Goal: Task Accomplishment & Management: Use online tool/utility

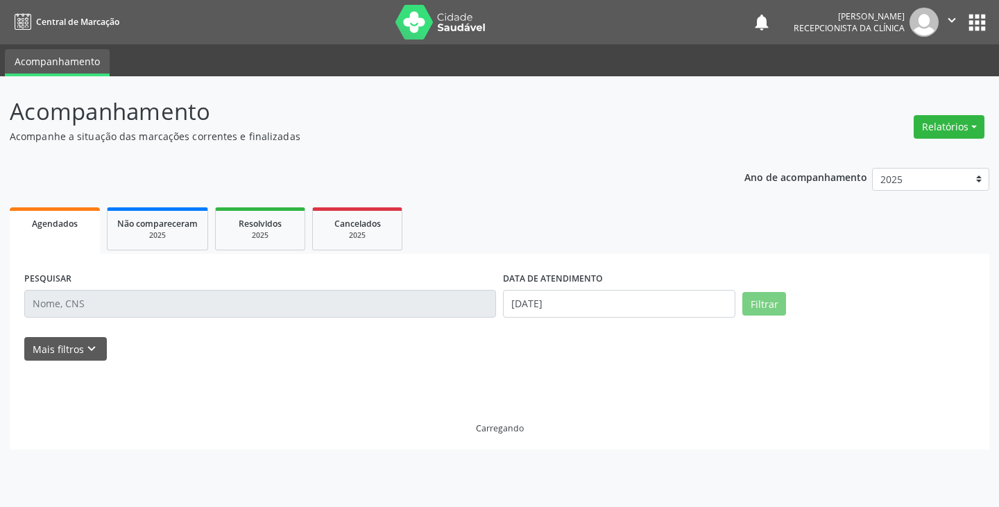
click at [390, 300] on input "text" at bounding box center [260, 304] width 472 height 28
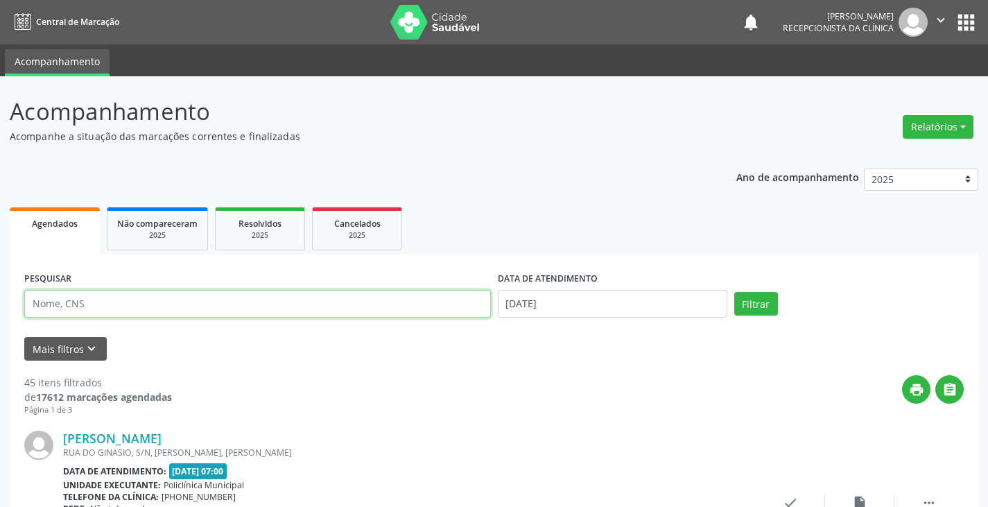
click at [331, 300] on input "text" at bounding box center [257, 304] width 467 height 28
drag, startPoint x: 112, startPoint y: 310, endPoint x: 335, endPoint y: 293, distance: 223.2
click at [113, 309] on input "loriva" at bounding box center [257, 304] width 467 height 28
type input "[PERSON_NAME]"
click at [740, 295] on button "Filtrar" at bounding box center [756, 304] width 44 height 24
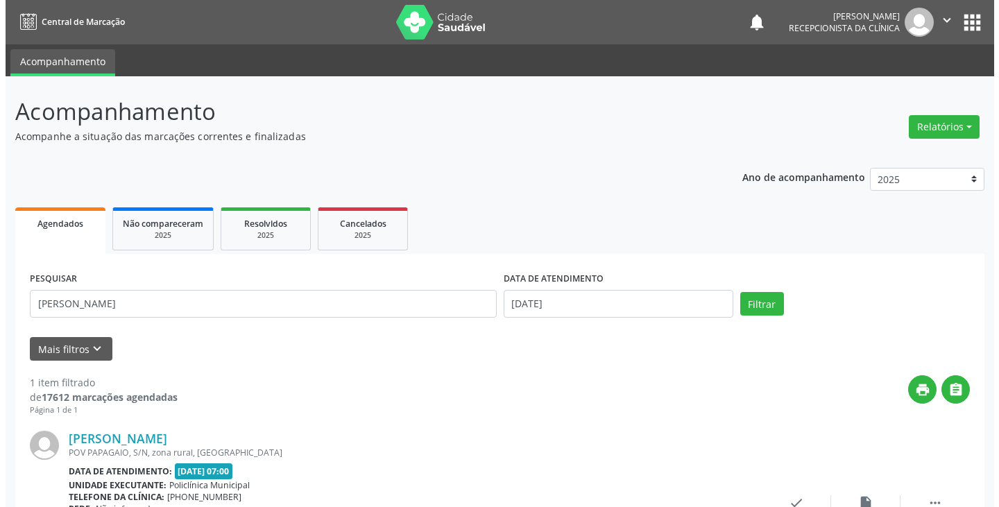
scroll to position [121, 0]
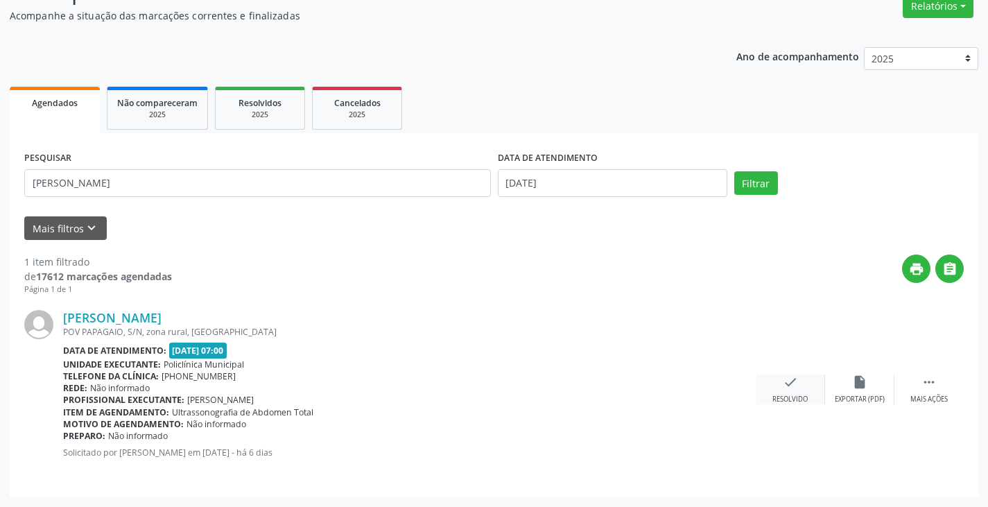
click at [798, 388] on div "check Resolvido" at bounding box center [790, 389] width 69 height 30
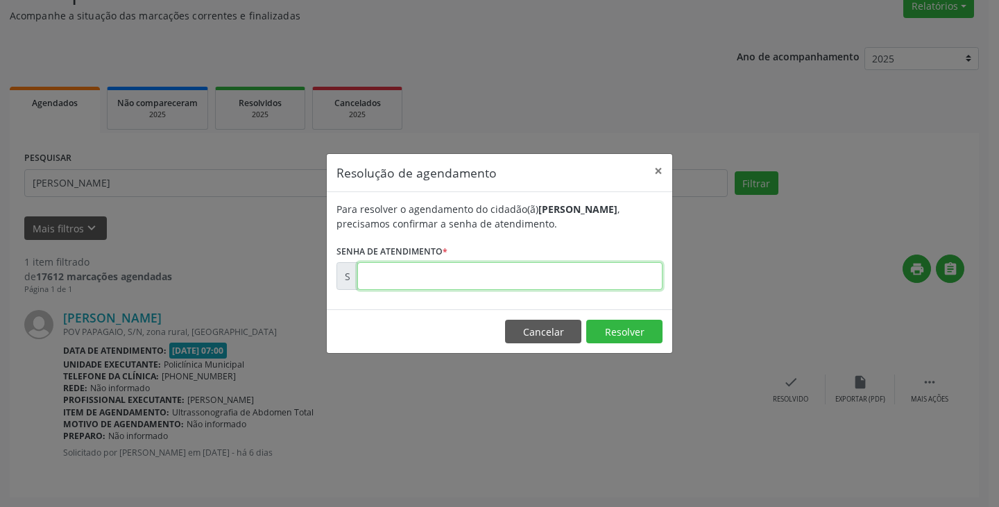
click at [514, 280] on input "text" at bounding box center [509, 276] width 305 height 28
type input "00169922"
click at [629, 325] on button "Resolver" at bounding box center [624, 332] width 76 height 24
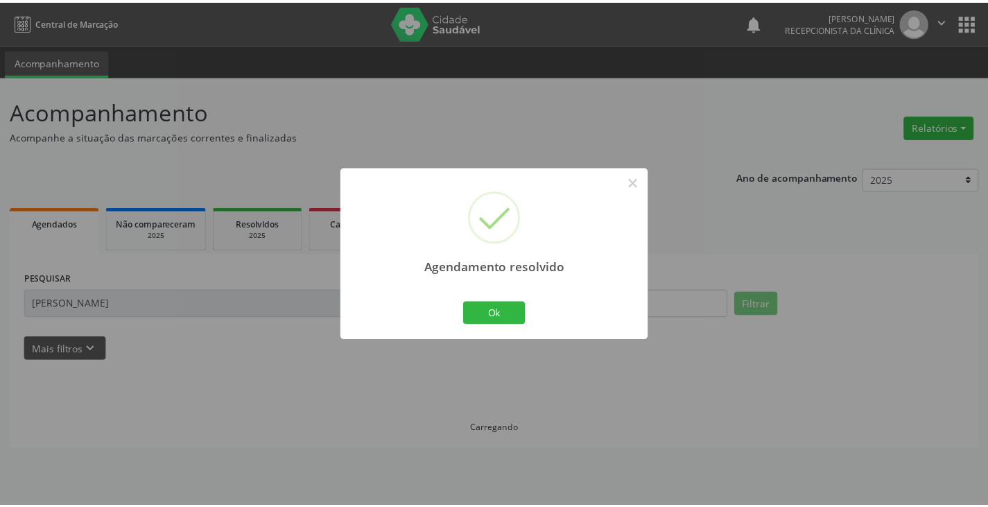
scroll to position [0, 0]
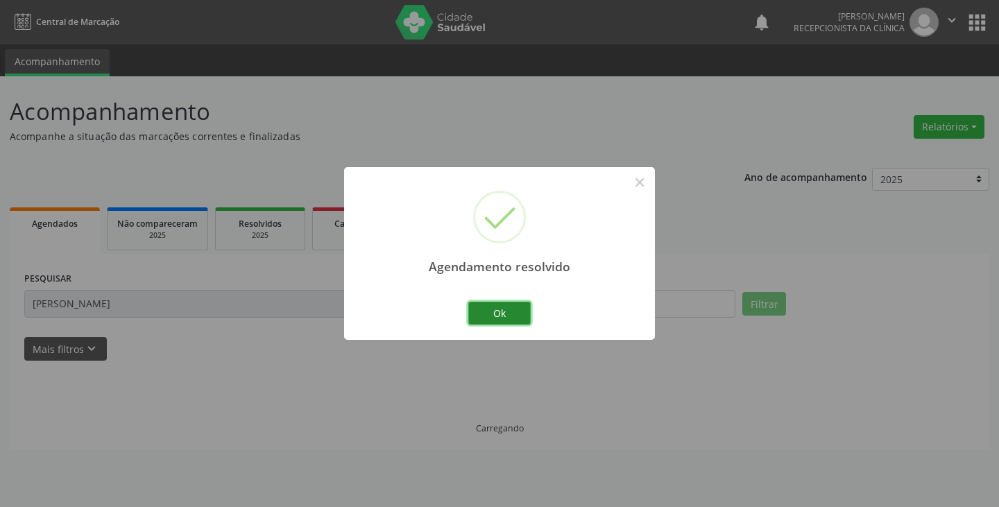
click at [503, 316] on button "Ok" at bounding box center [499, 314] width 62 height 24
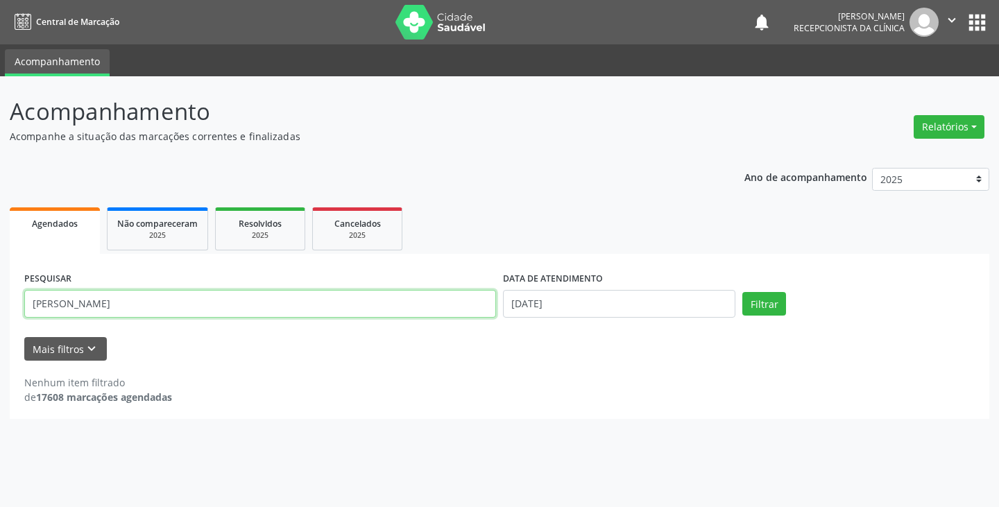
click at [422, 307] on input "[PERSON_NAME]" at bounding box center [260, 304] width 472 height 28
type input "l"
type input "elisabete"
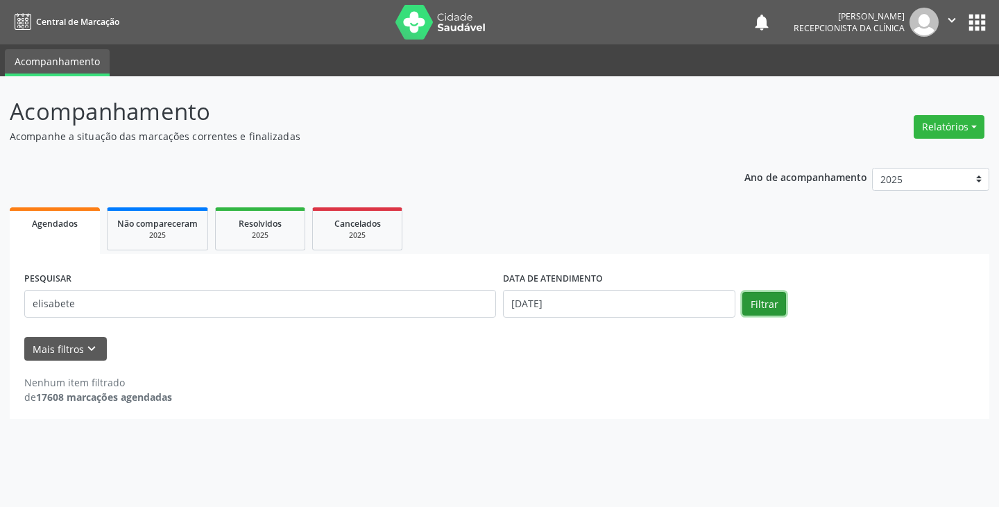
click at [763, 305] on button "Filtrar" at bounding box center [764, 304] width 44 height 24
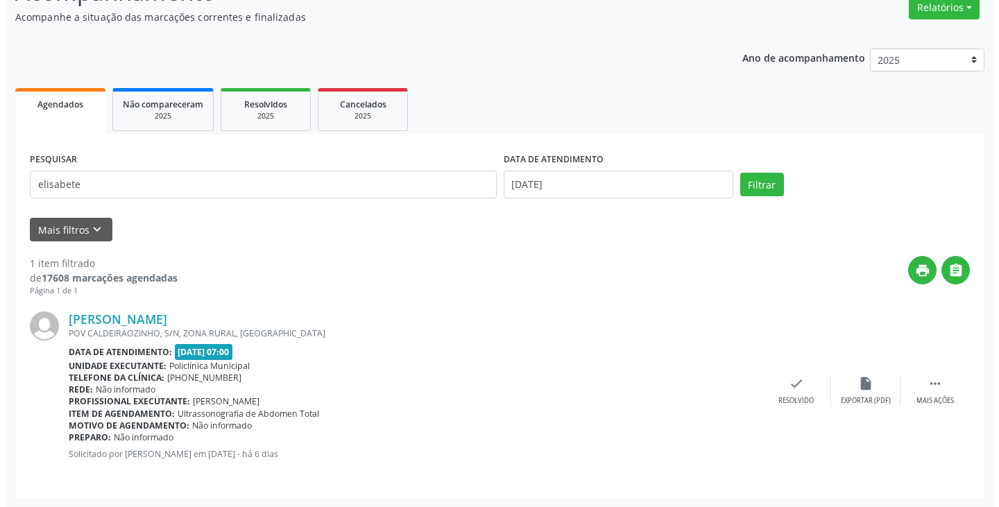
scroll to position [121, 0]
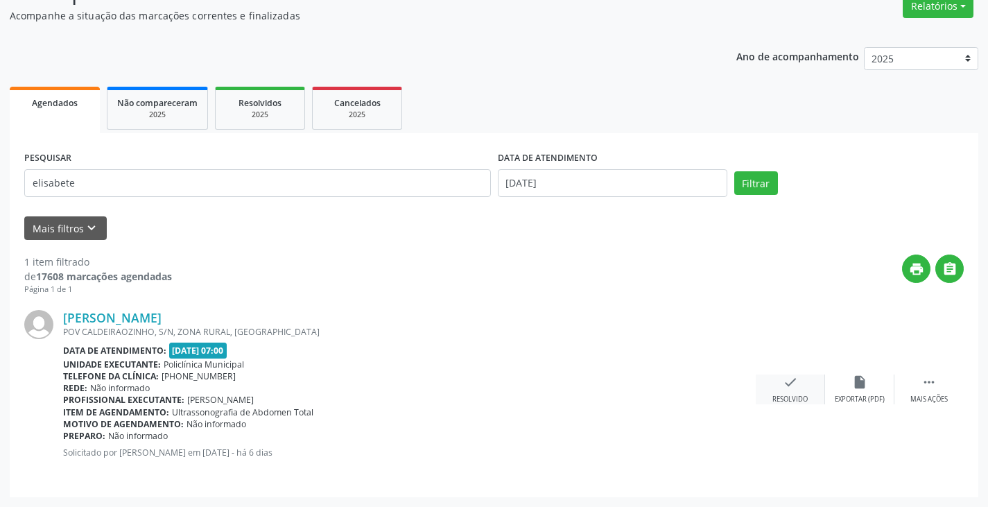
click at [794, 381] on icon "check" at bounding box center [790, 381] width 15 height 15
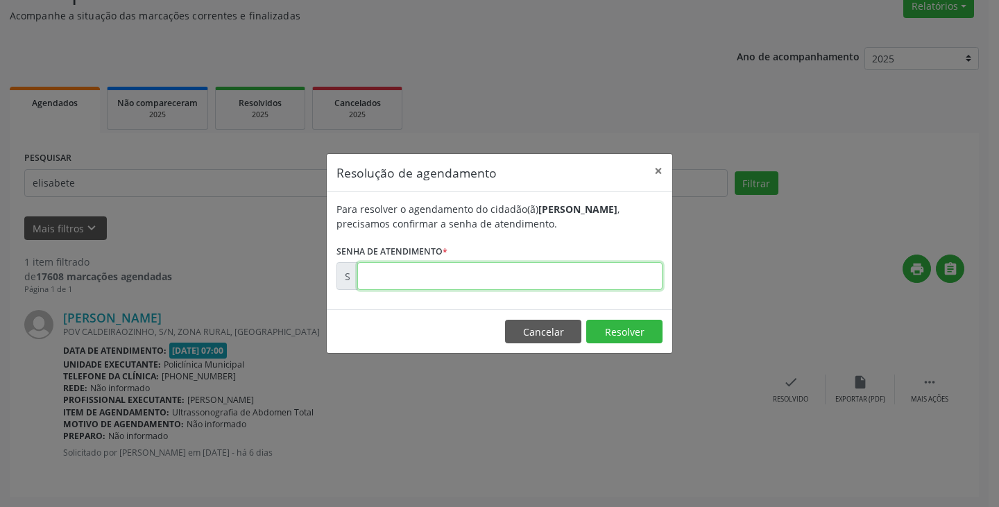
click at [544, 277] on input "text" at bounding box center [509, 276] width 305 height 28
type input "00169983"
click at [623, 339] on button "Resolver" at bounding box center [624, 332] width 76 height 24
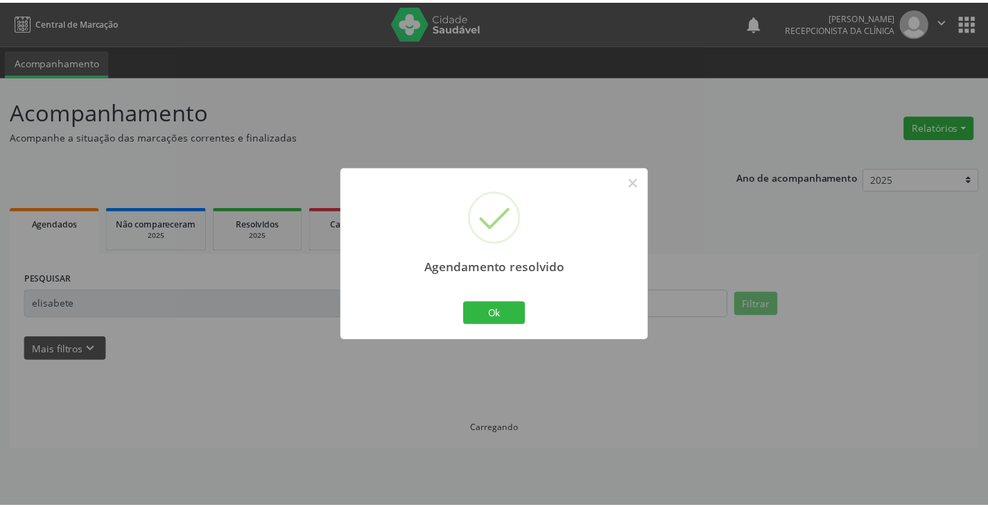
scroll to position [0, 0]
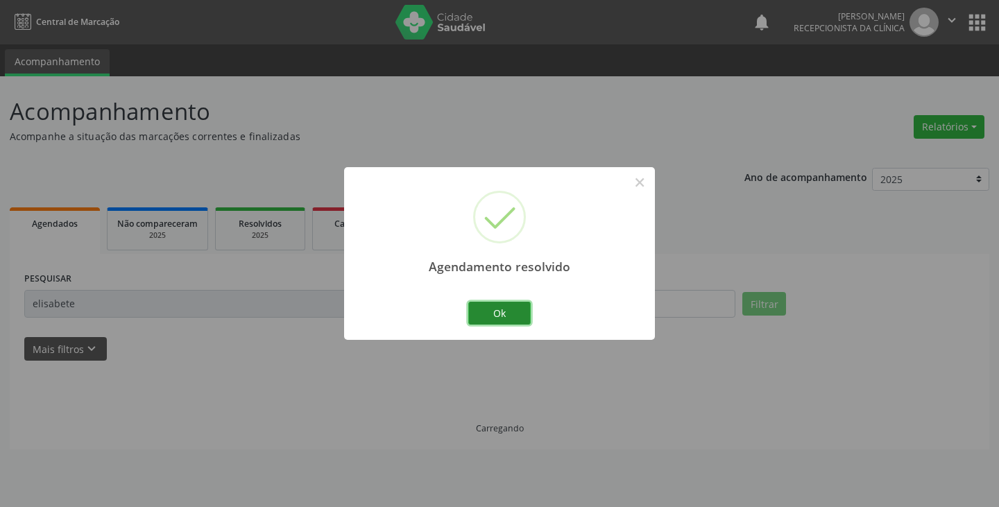
click at [504, 309] on button "Ok" at bounding box center [499, 314] width 62 height 24
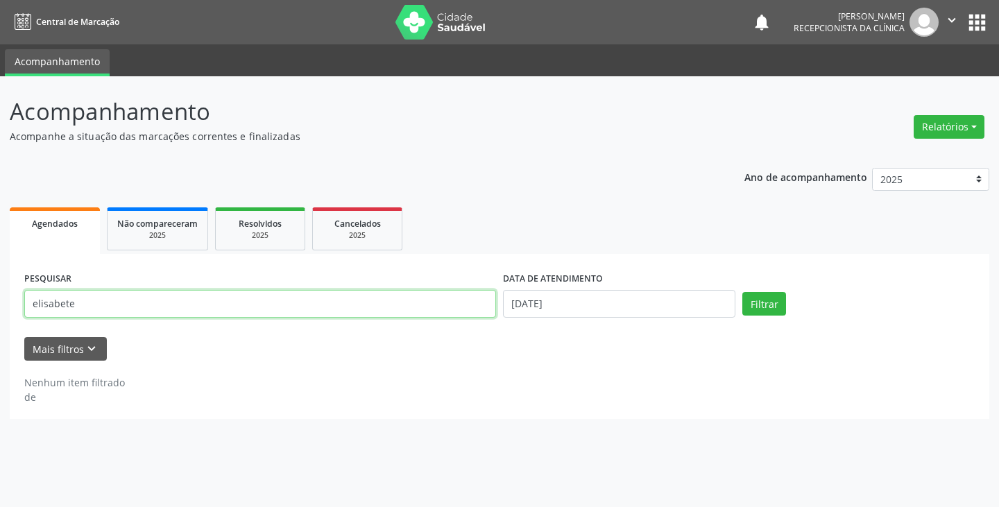
click at [344, 299] on input "elisabete" at bounding box center [260, 304] width 472 height 28
click at [349, 302] on input "elisabete" at bounding box center [260, 304] width 472 height 28
type input "e"
type input "naria"
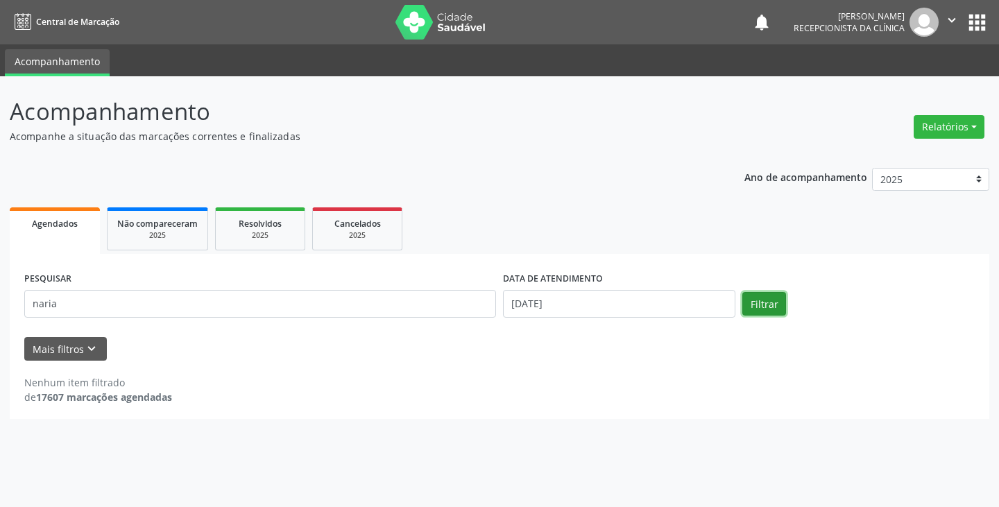
click at [775, 307] on button "Filtrar" at bounding box center [764, 304] width 44 height 24
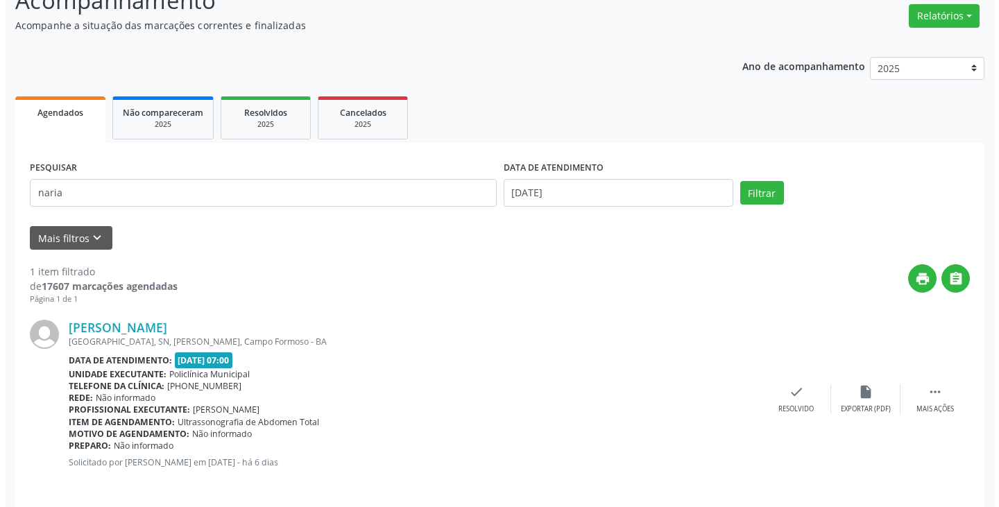
scroll to position [121, 0]
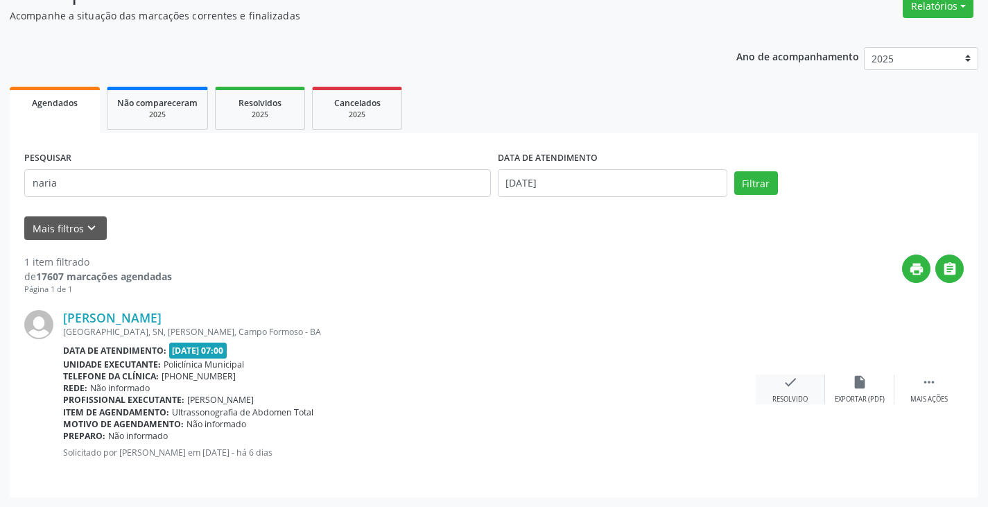
click at [778, 386] on div "check Resolvido" at bounding box center [790, 389] width 69 height 30
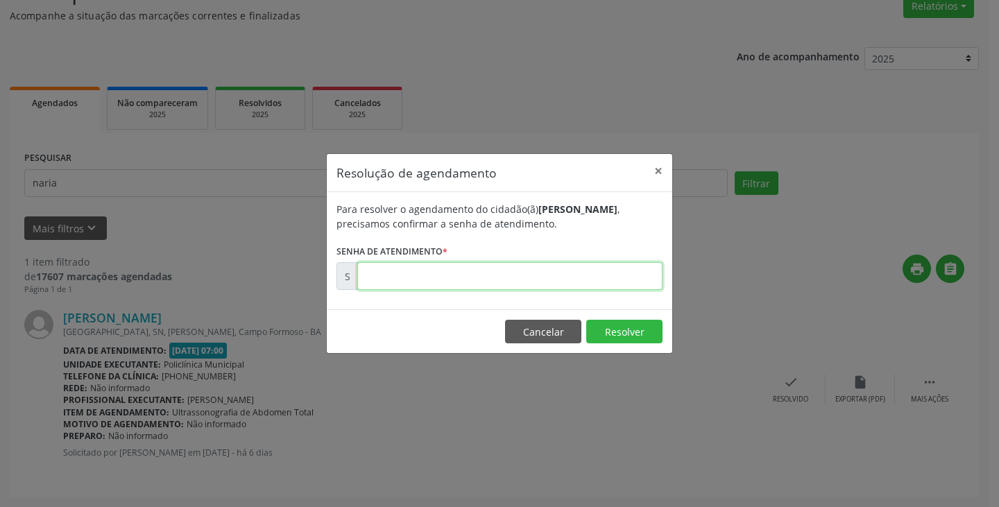
click at [463, 277] on input "text" at bounding box center [509, 276] width 305 height 28
click at [469, 286] on input "text" at bounding box center [509, 276] width 305 height 28
type input "00169936"
click at [638, 337] on button "Resolver" at bounding box center [624, 332] width 76 height 24
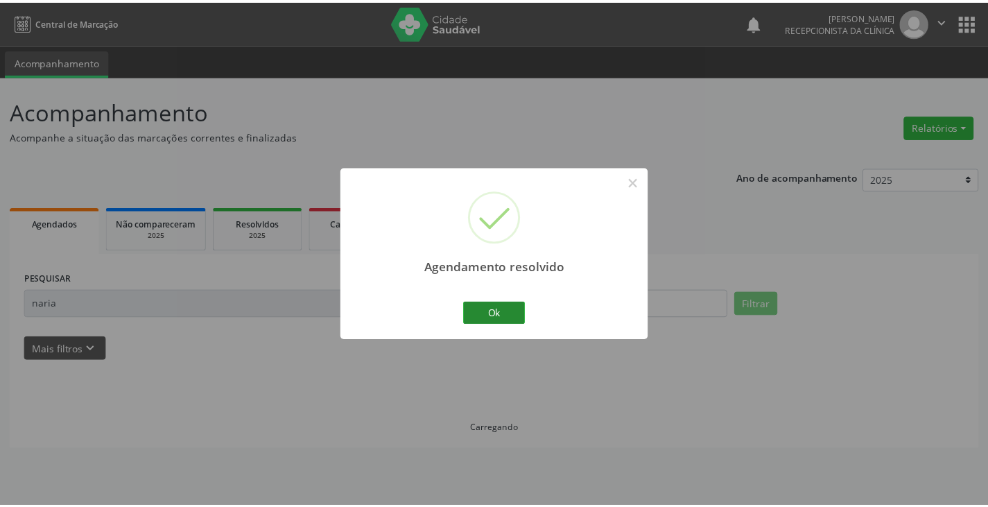
scroll to position [0, 0]
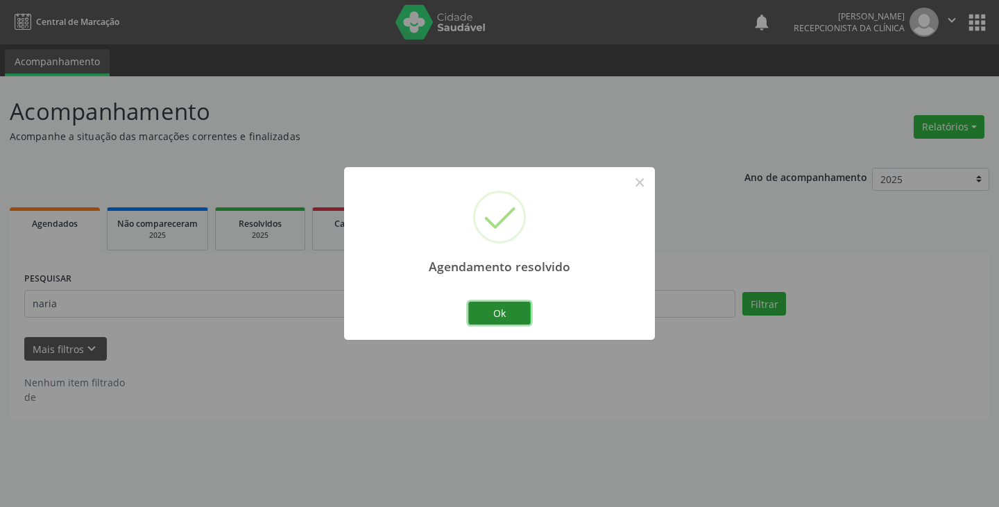
click at [490, 306] on button "Ok" at bounding box center [499, 314] width 62 height 24
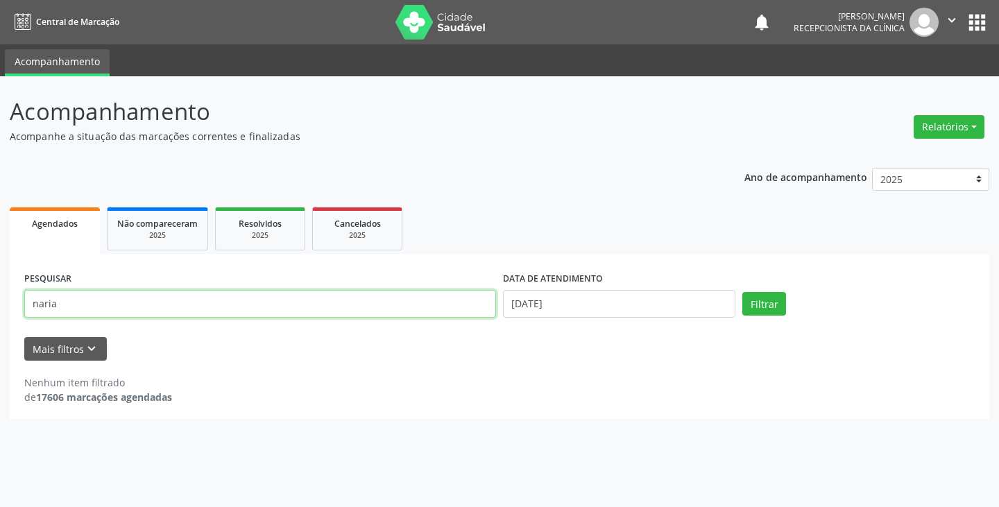
click at [183, 300] on input "naria" at bounding box center [260, 304] width 472 height 28
type input "n"
click at [773, 293] on button "Filtrar" at bounding box center [764, 304] width 44 height 24
click at [141, 307] on input "jailda" at bounding box center [260, 304] width 472 height 28
type input "jailde"
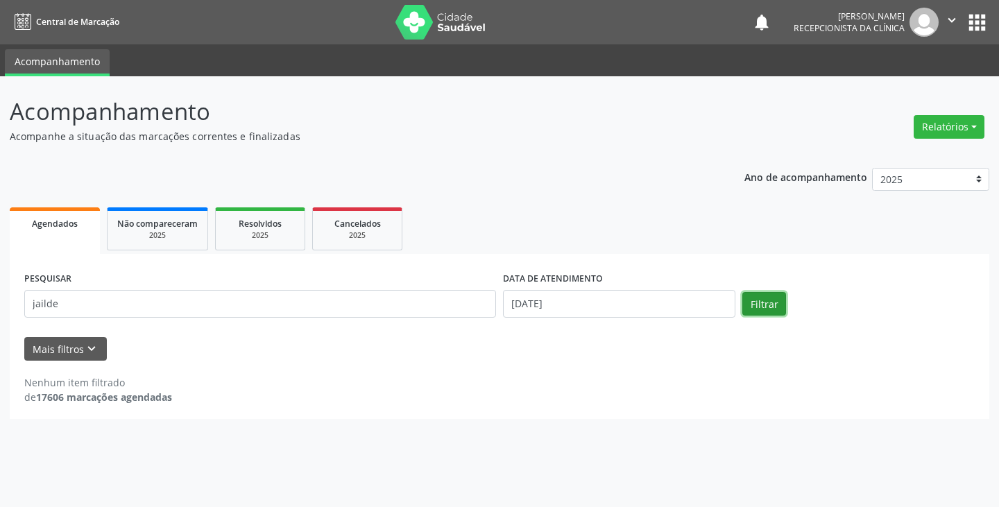
click at [756, 300] on button "Filtrar" at bounding box center [764, 304] width 44 height 24
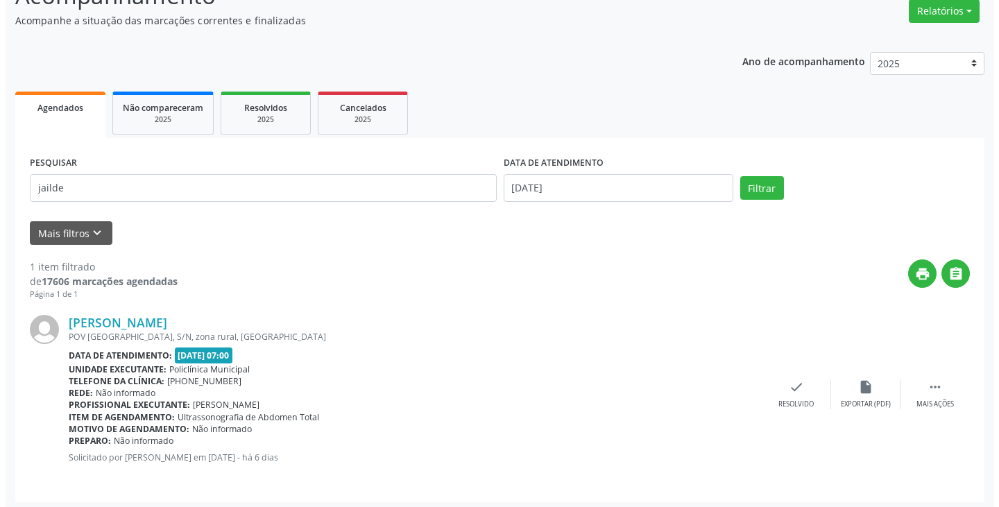
scroll to position [121, 0]
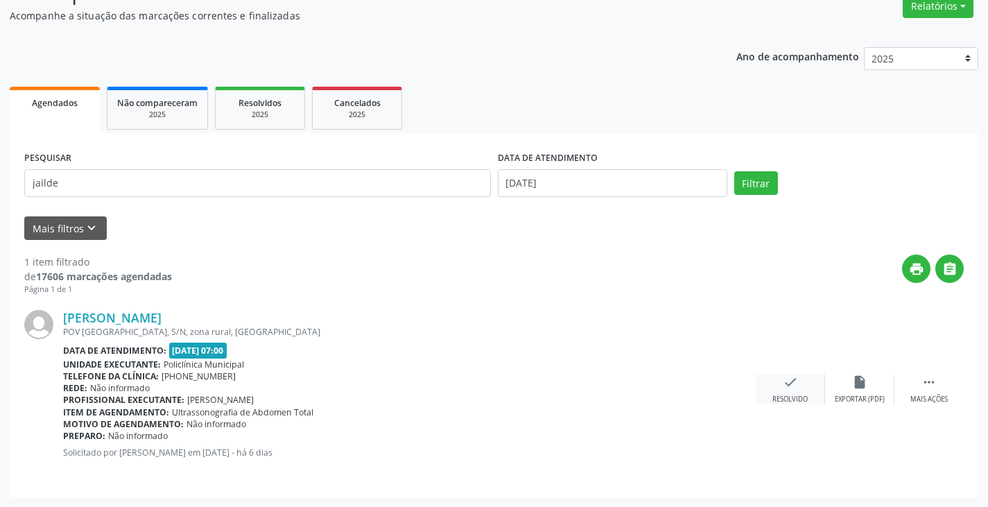
click at [786, 393] on div "check Resolvido" at bounding box center [790, 389] width 69 height 30
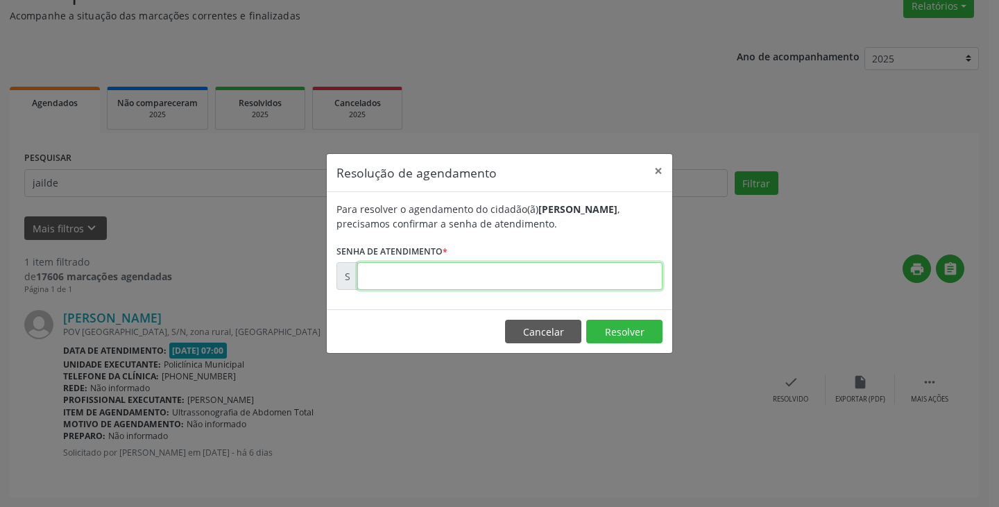
click at [404, 285] on input "text" at bounding box center [509, 276] width 305 height 28
type input "00169935"
click at [621, 335] on button "Resolver" at bounding box center [624, 332] width 76 height 24
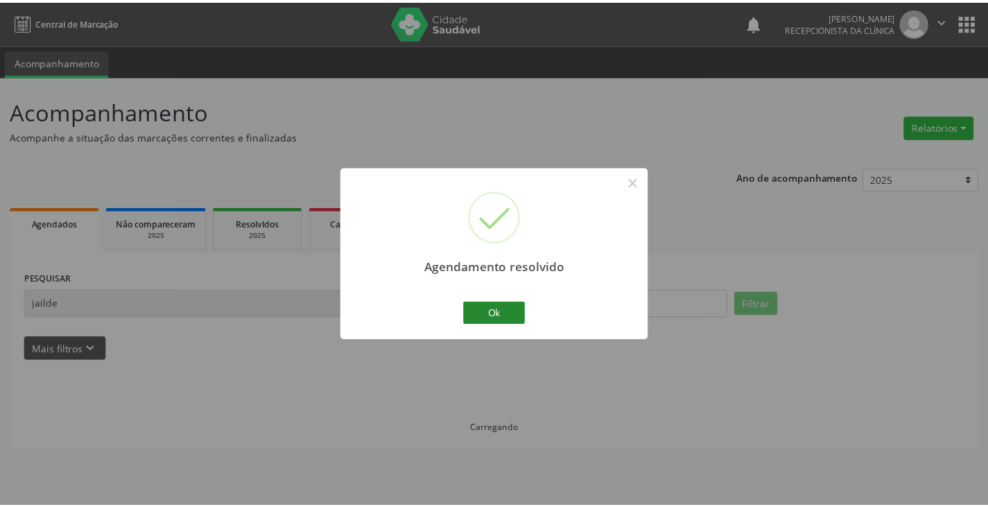
scroll to position [0, 0]
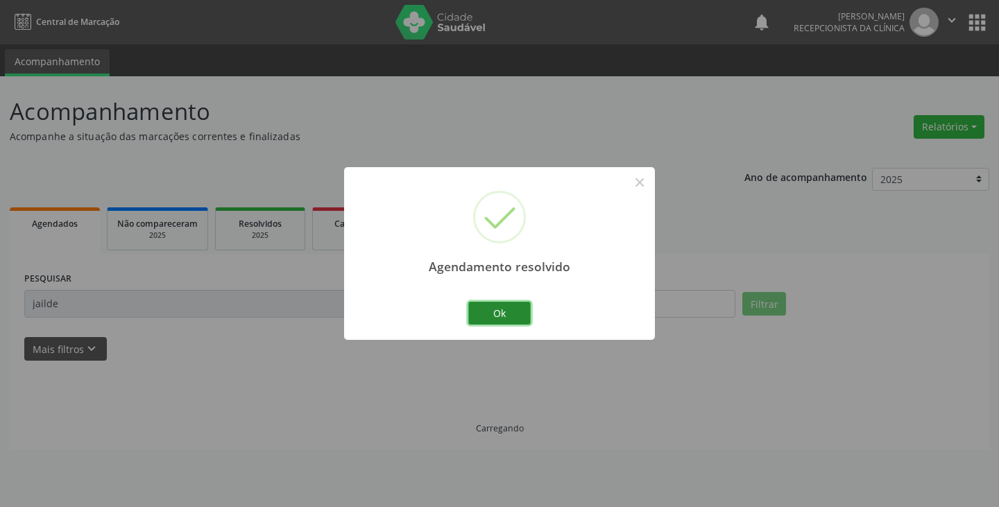
click at [507, 313] on button "Ok" at bounding box center [499, 314] width 62 height 24
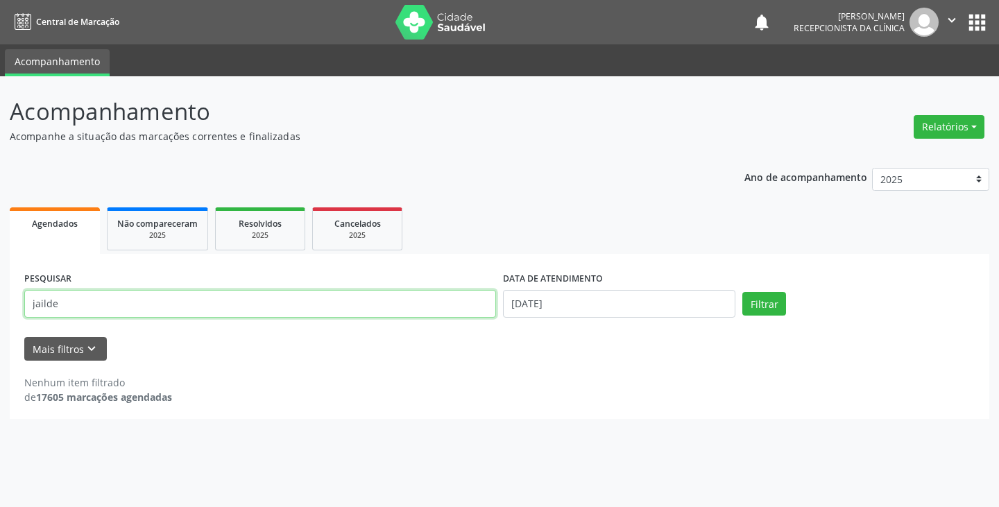
click at [445, 302] on input "jailde" at bounding box center [260, 304] width 472 height 28
type input "j"
type input "luany"
click at [750, 303] on button "Filtrar" at bounding box center [764, 304] width 44 height 24
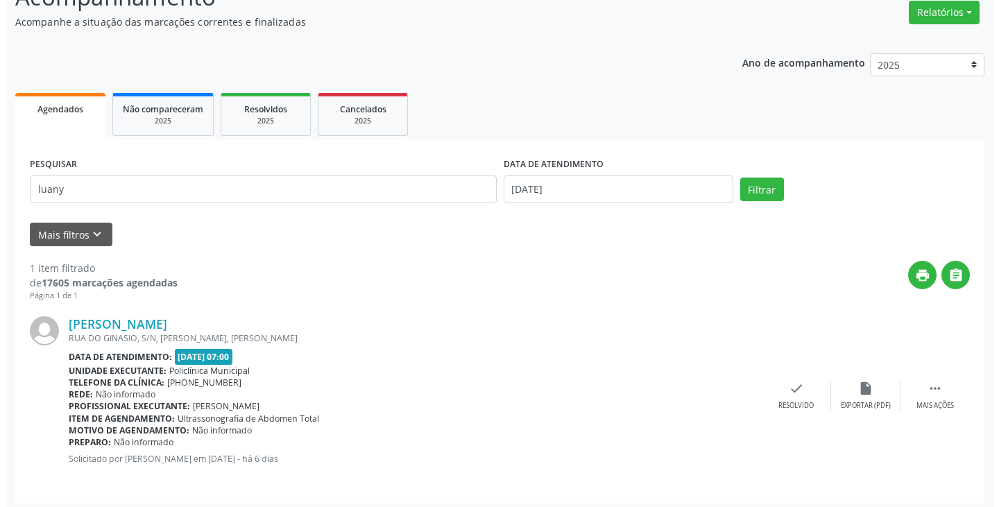
scroll to position [121, 0]
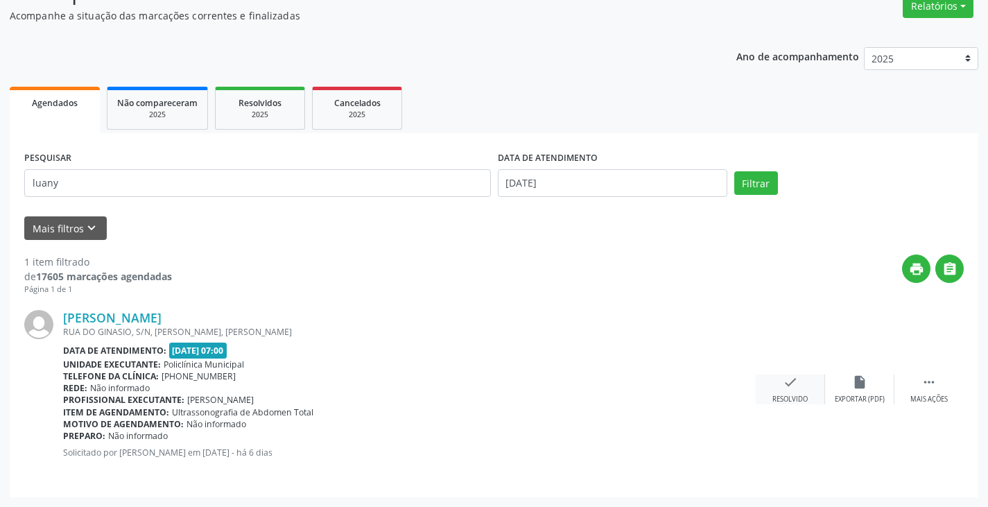
click at [796, 395] on div "Resolvido" at bounding box center [790, 400] width 35 height 10
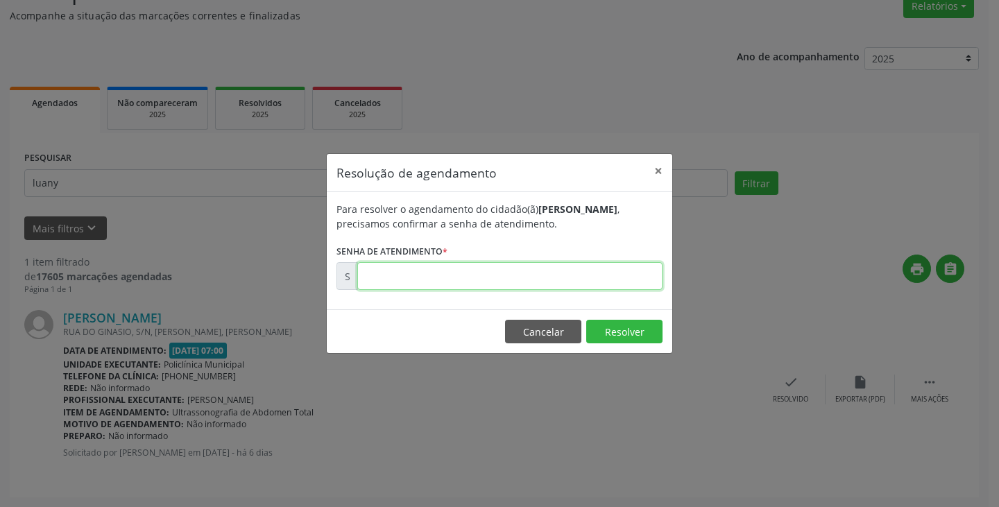
click at [402, 276] on input "text" at bounding box center [509, 276] width 305 height 28
type input "00169848"
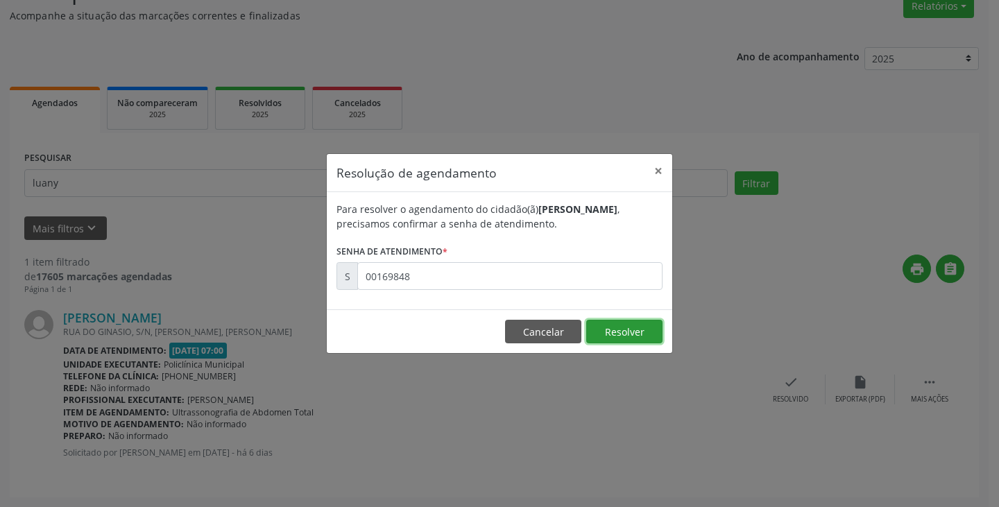
click at [617, 326] on button "Resolver" at bounding box center [624, 332] width 76 height 24
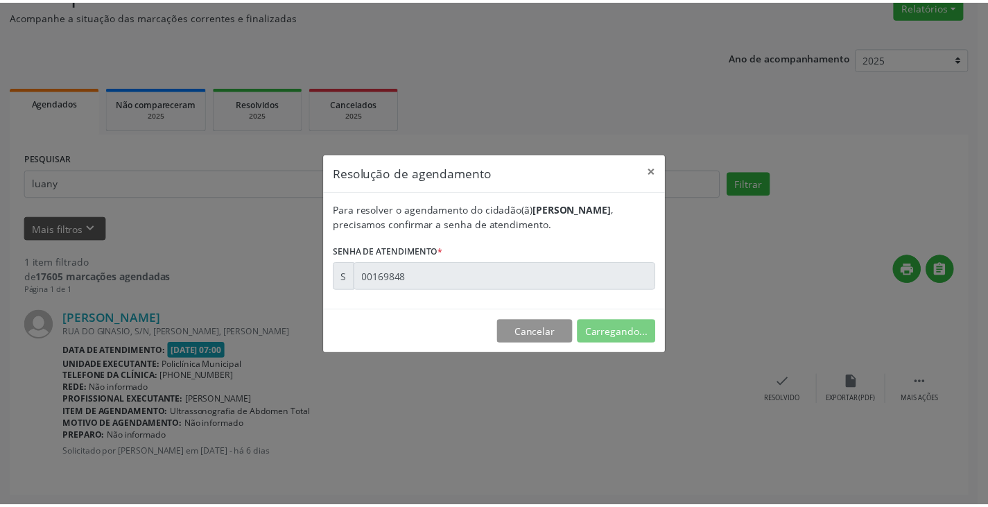
scroll to position [0, 0]
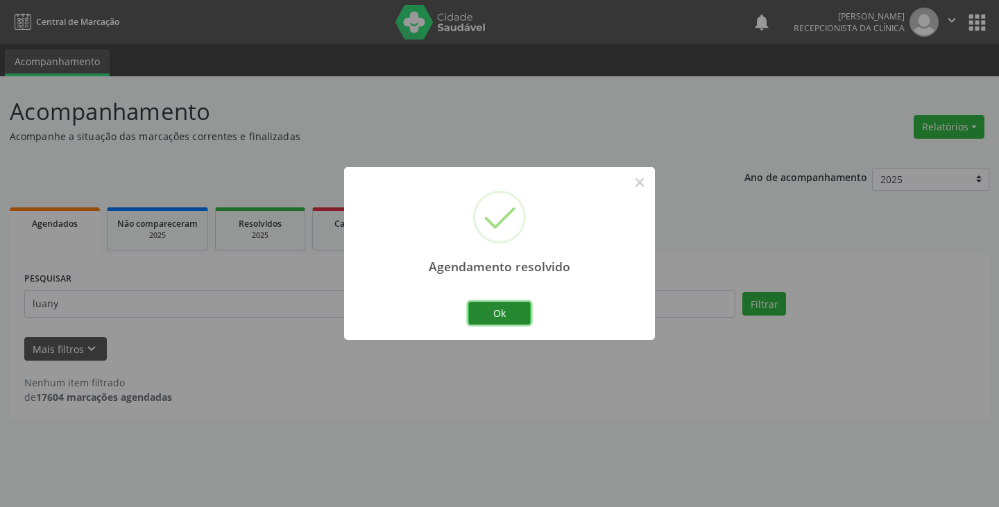
click at [516, 312] on button "Ok" at bounding box center [499, 314] width 62 height 24
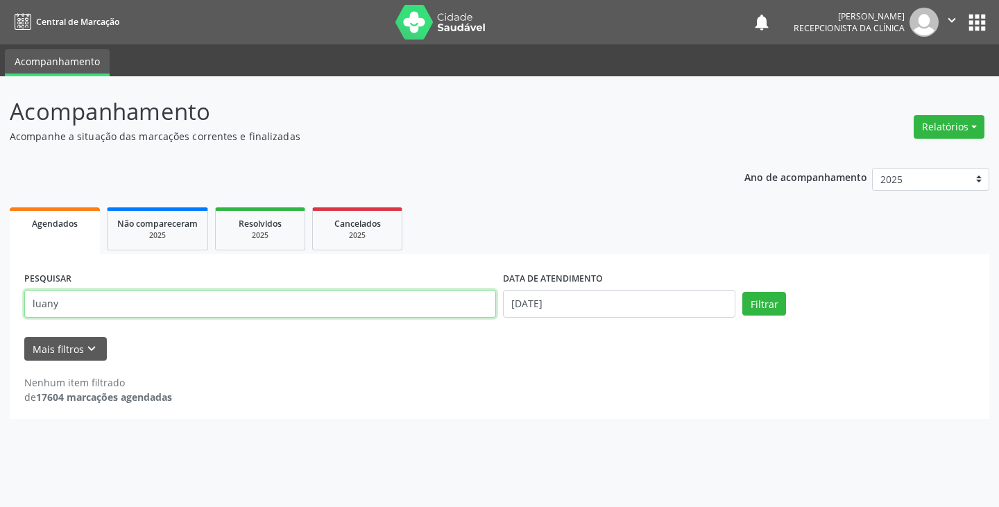
click at [261, 300] on input "luany" at bounding box center [260, 304] width 472 height 28
type input "l"
type input "juvenal"
drag, startPoint x: 768, startPoint y: 301, endPoint x: 761, endPoint y: 305, distance: 8.7
click at [768, 302] on button "Filtrar" at bounding box center [764, 304] width 44 height 24
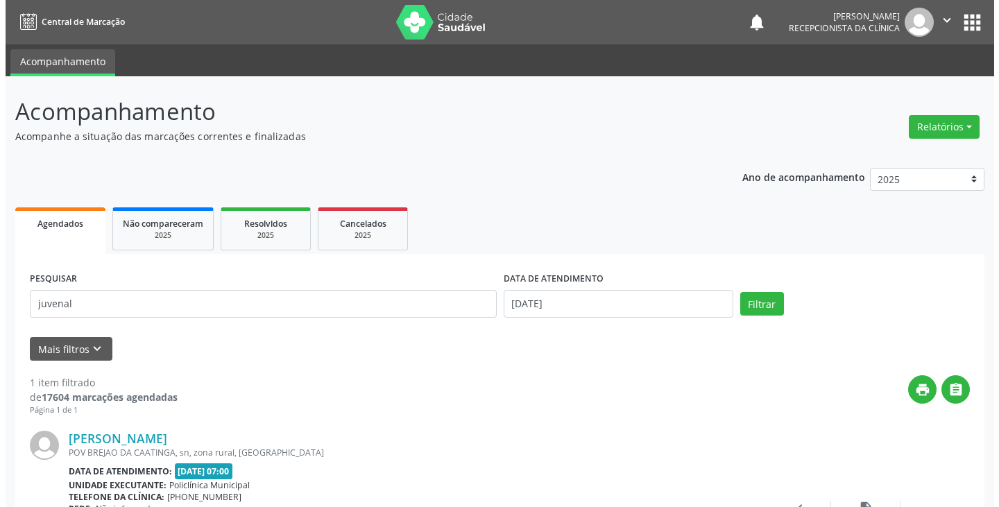
scroll to position [132, 0]
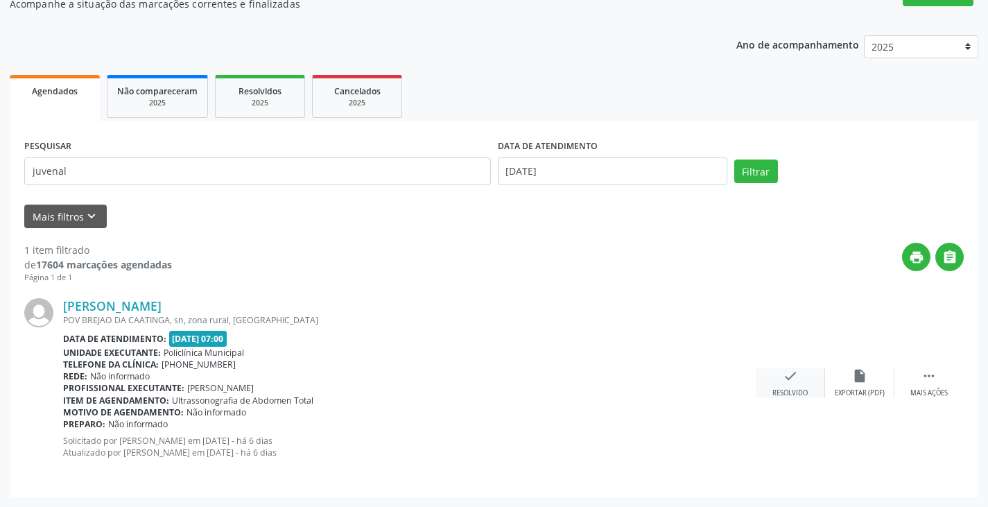
click at [801, 385] on div "check Resolvido" at bounding box center [790, 383] width 69 height 30
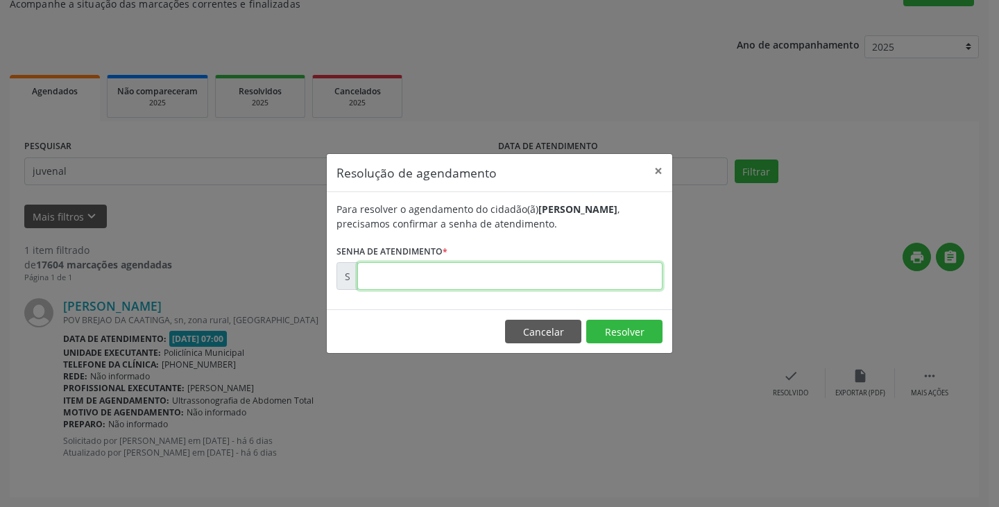
click at [506, 279] on input "text" at bounding box center [509, 276] width 305 height 28
type input "00169927"
click at [617, 331] on button "Resolver" at bounding box center [624, 332] width 76 height 24
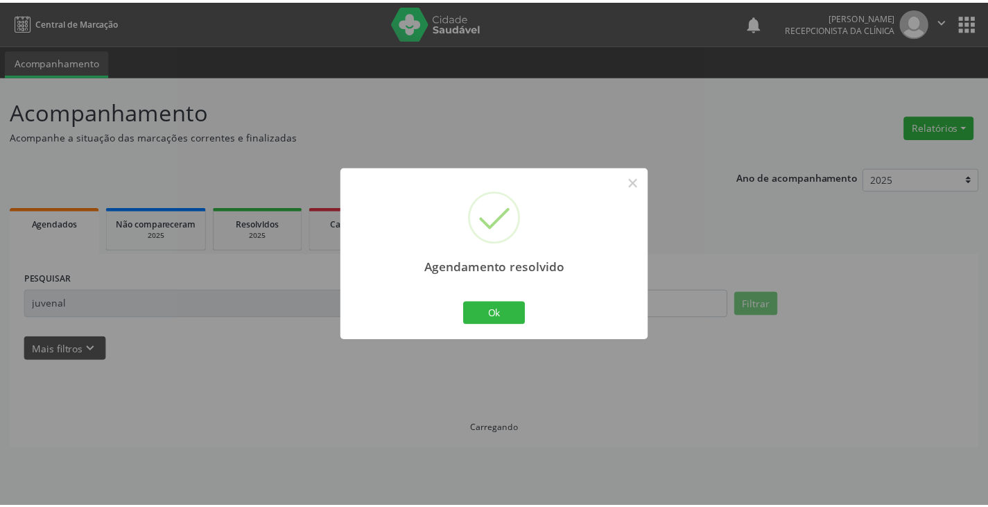
scroll to position [0, 0]
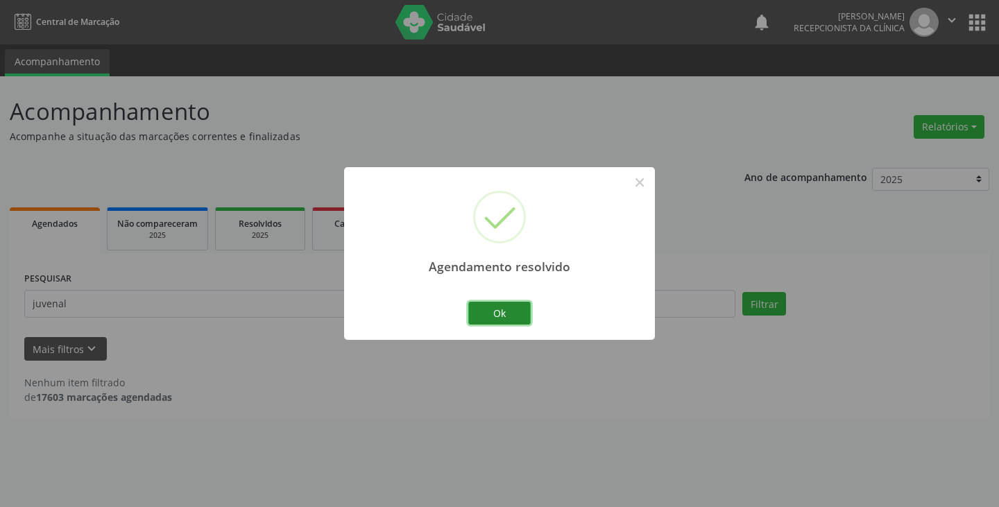
click at [474, 310] on button "Ok" at bounding box center [499, 314] width 62 height 24
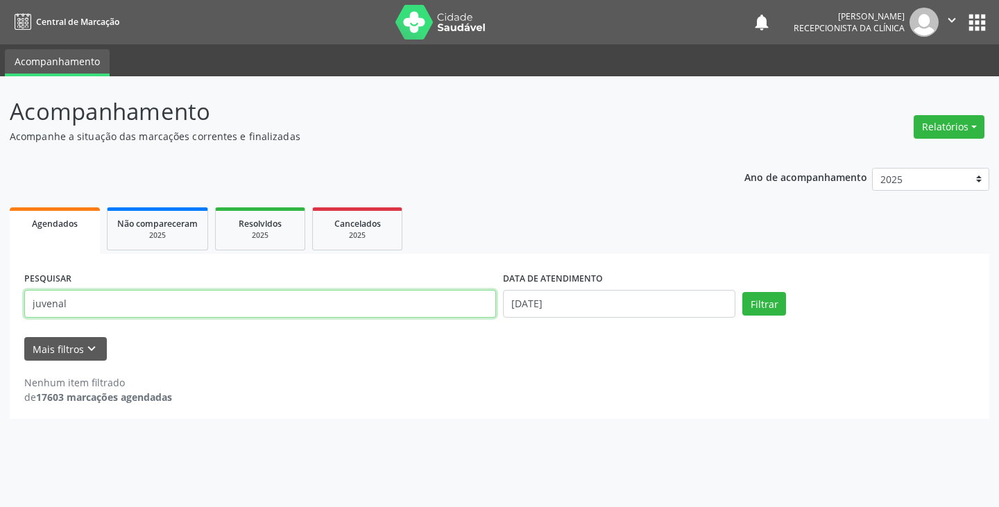
click at [325, 309] on input "juvenal" at bounding box center [260, 304] width 472 height 28
type input "j"
click at [325, 309] on input "text" at bounding box center [260, 304] width 472 height 28
click at [411, 313] on input "text" at bounding box center [260, 304] width 472 height 28
click at [760, 296] on button "Filtrar" at bounding box center [764, 304] width 44 height 24
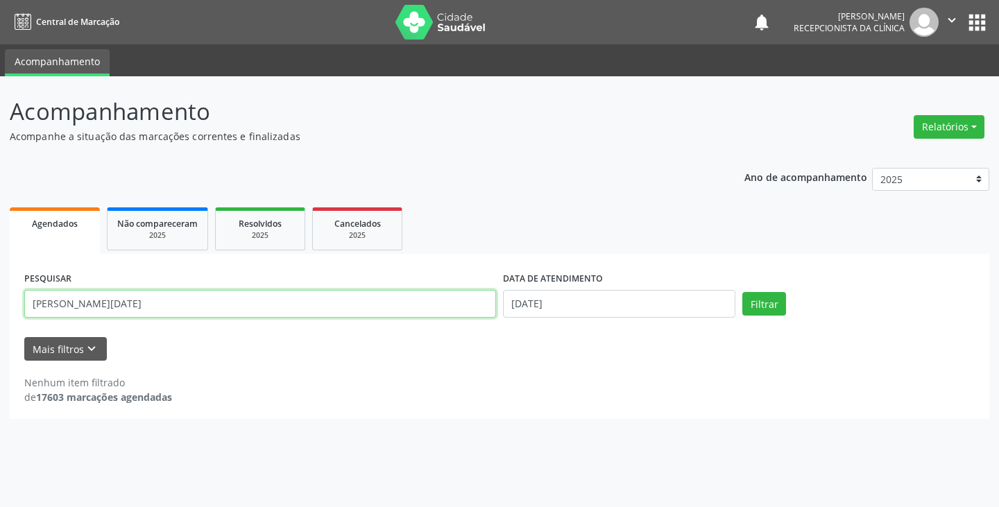
click at [176, 301] on input "[PERSON_NAME][DATE]" at bounding box center [260, 304] width 472 height 28
click at [770, 298] on button "Filtrar" at bounding box center [764, 304] width 44 height 24
click at [383, 313] on input "[PERSON_NAME][DATE]" at bounding box center [260, 304] width 472 height 28
type input "m"
type input "wesley"
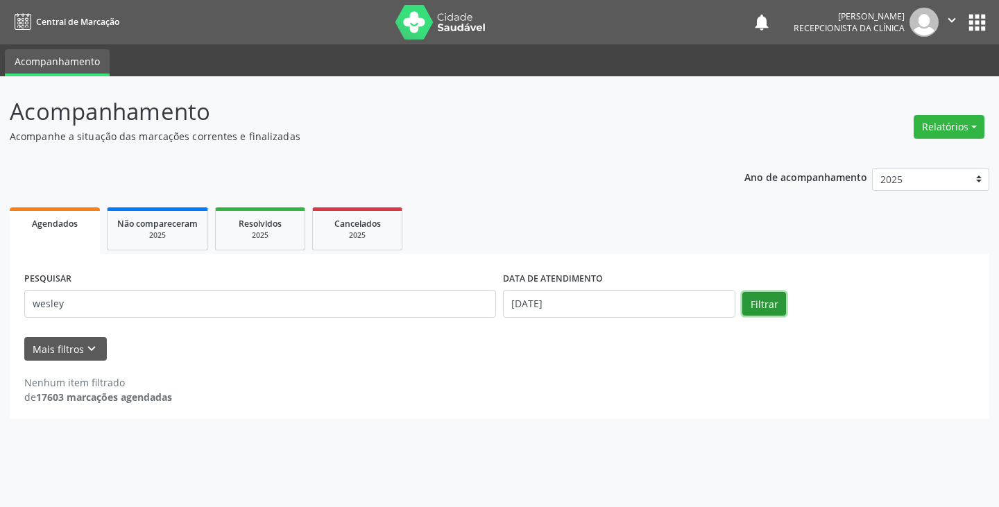
click at [768, 300] on button "Filtrar" at bounding box center [764, 304] width 44 height 24
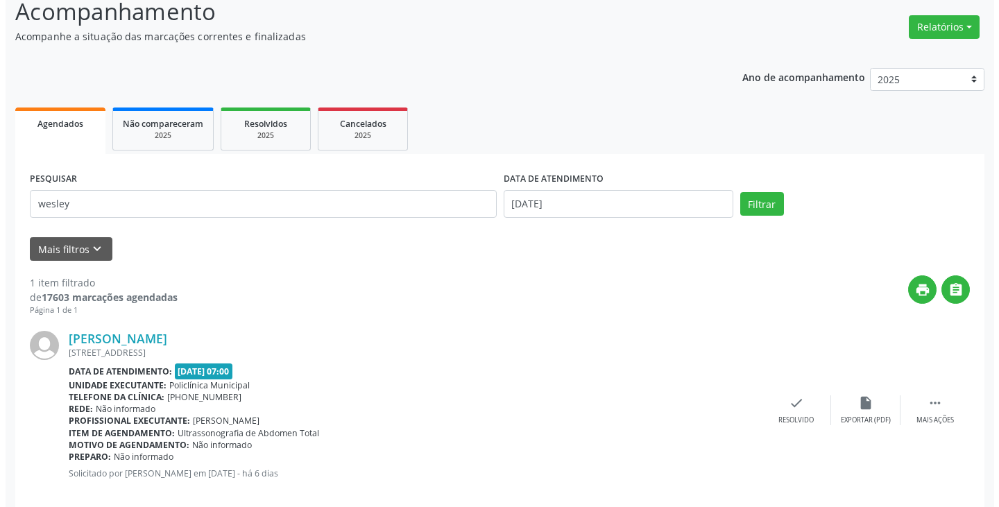
scroll to position [121, 0]
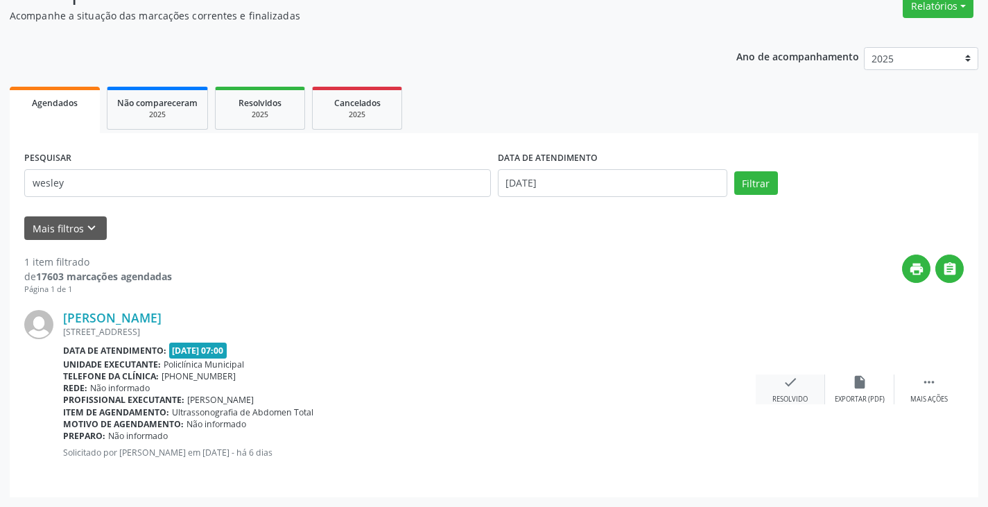
click at [795, 379] on icon "check" at bounding box center [790, 381] width 15 height 15
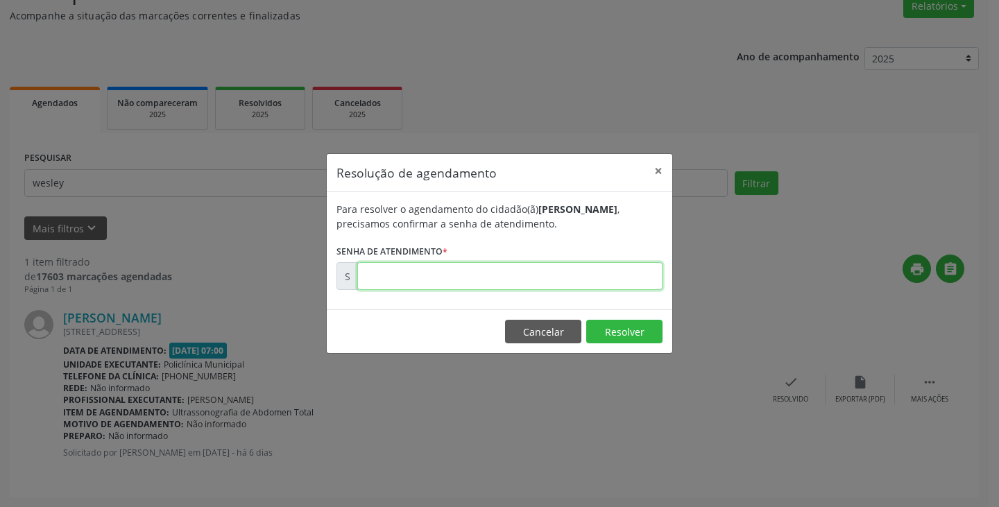
click at [438, 277] on input "text" at bounding box center [509, 276] width 305 height 28
type input "00169853"
click at [626, 338] on button "Resolver" at bounding box center [624, 332] width 76 height 24
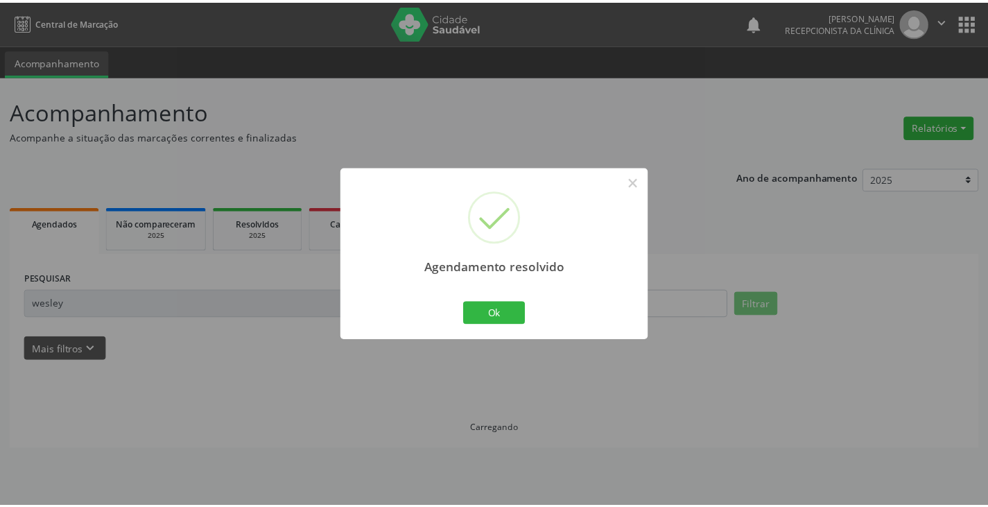
scroll to position [0, 0]
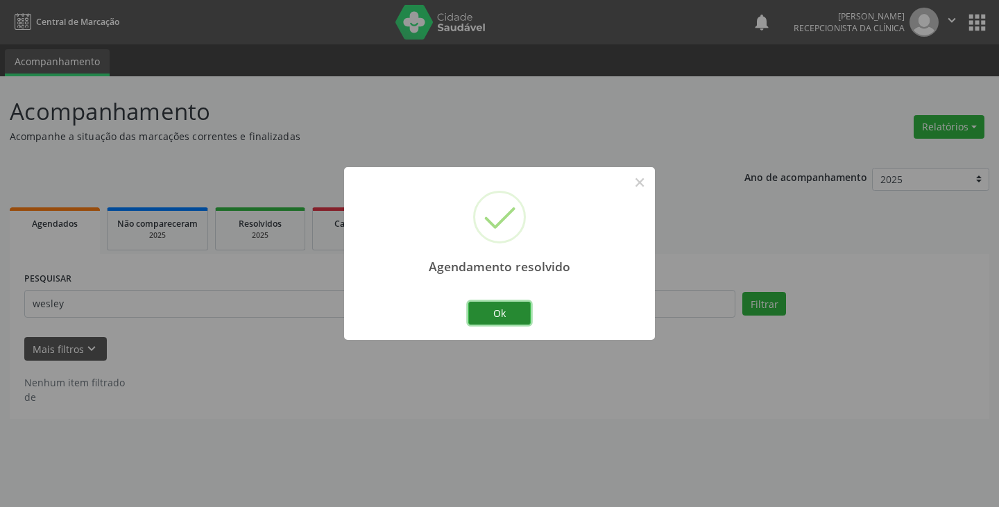
click at [520, 315] on button "Ok" at bounding box center [499, 314] width 62 height 24
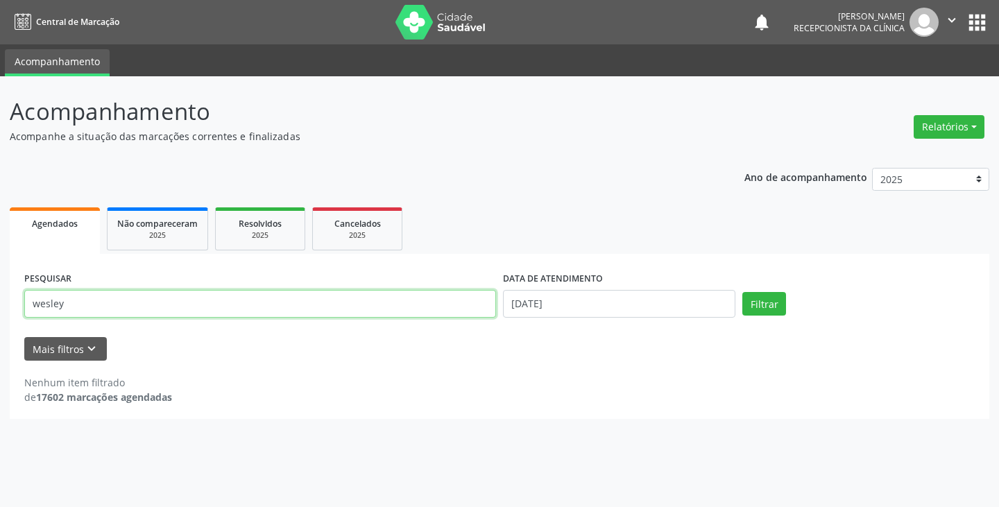
click at [304, 310] on input "wesley" at bounding box center [260, 304] width 472 height 28
type input "w"
type input "cleane"
click at [757, 297] on button "Filtrar" at bounding box center [764, 304] width 44 height 24
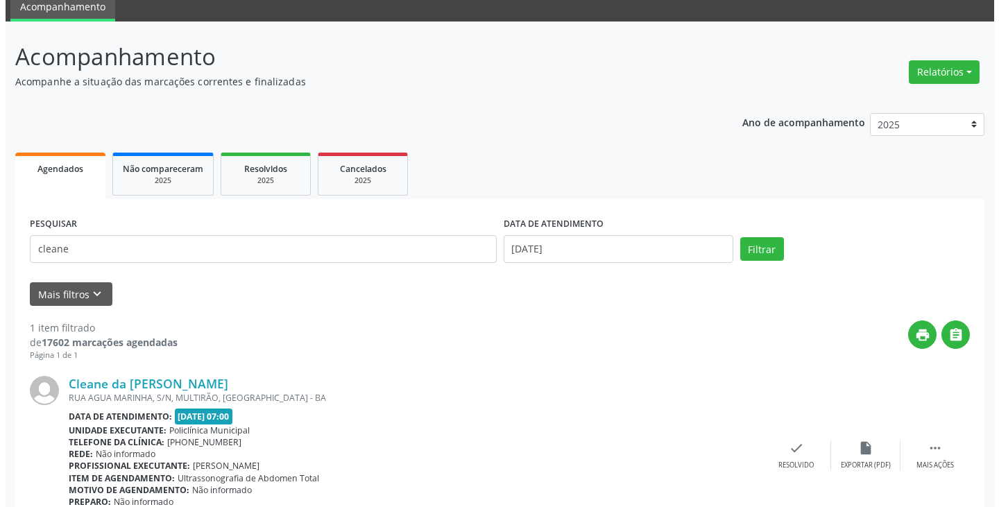
scroll to position [121, 0]
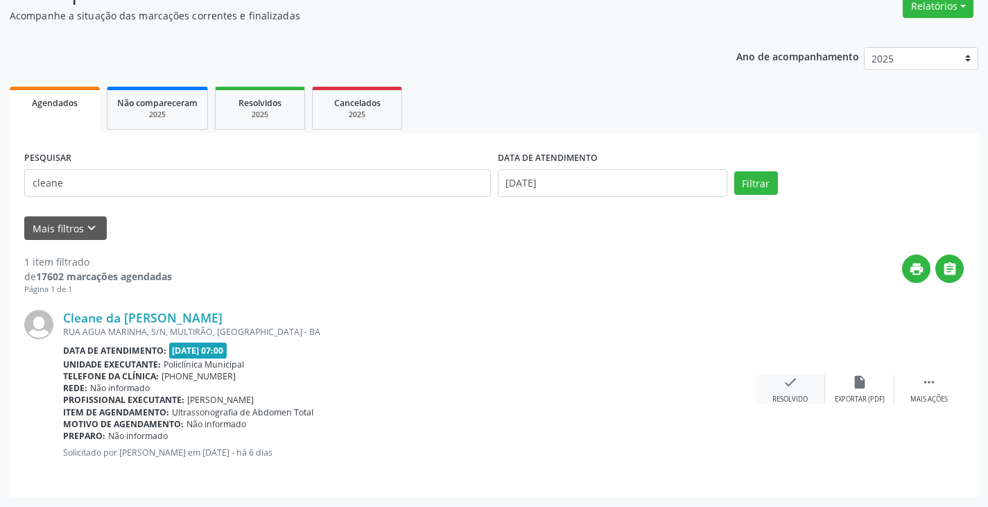
click at [784, 387] on icon "check" at bounding box center [790, 381] width 15 height 15
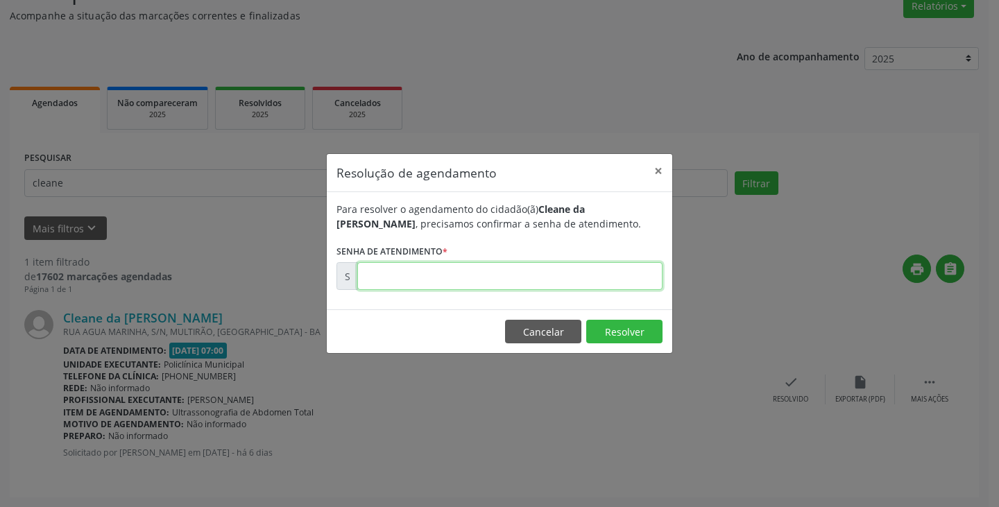
click at [397, 268] on input "text" at bounding box center [509, 276] width 305 height 28
click at [227, 233] on div "Resolução de agendamento × Para resolver o agendamento do cidadão(ã) Cleane da …" at bounding box center [499, 253] width 999 height 507
click at [544, 329] on button "Cancelar" at bounding box center [543, 332] width 76 height 24
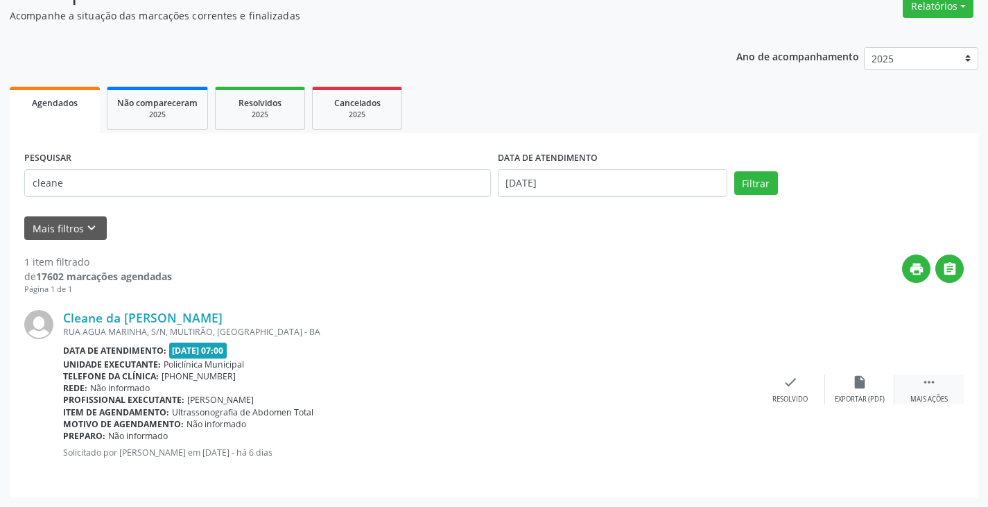
click at [929, 395] on div "Mais ações" at bounding box center [929, 400] width 37 height 10
click at [727, 389] on icon "print" at bounding box center [721, 381] width 15 height 15
click at [575, 387] on icon "check" at bounding box center [582, 381] width 15 height 15
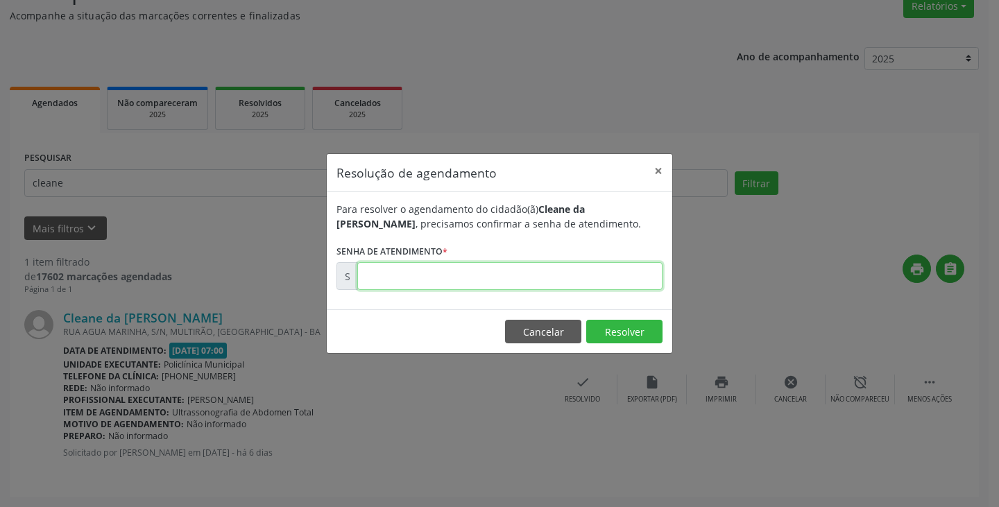
click at [479, 273] on input "text" at bounding box center [509, 276] width 305 height 28
type input "00169977"
click at [635, 331] on button "Resolver" at bounding box center [624, 332] width 76 height 24
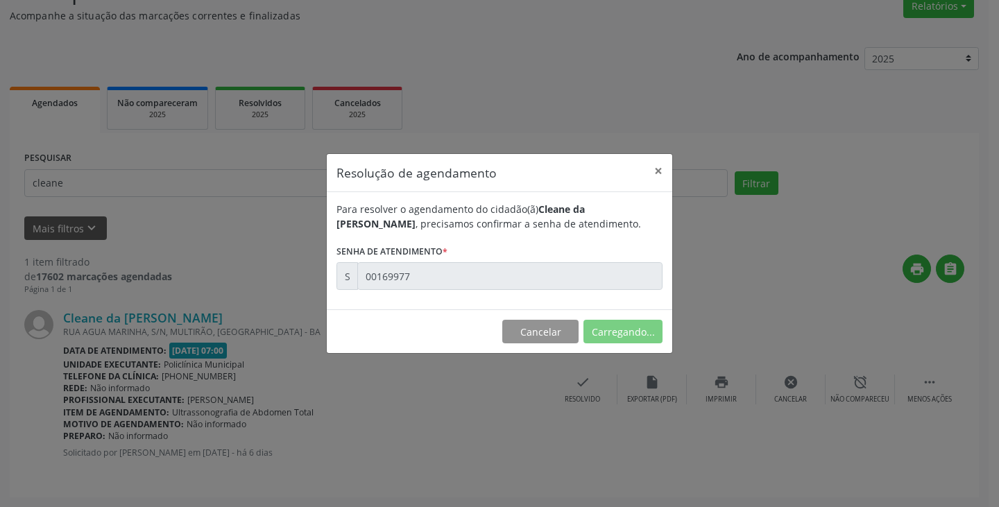
scroll to position [0, 0]
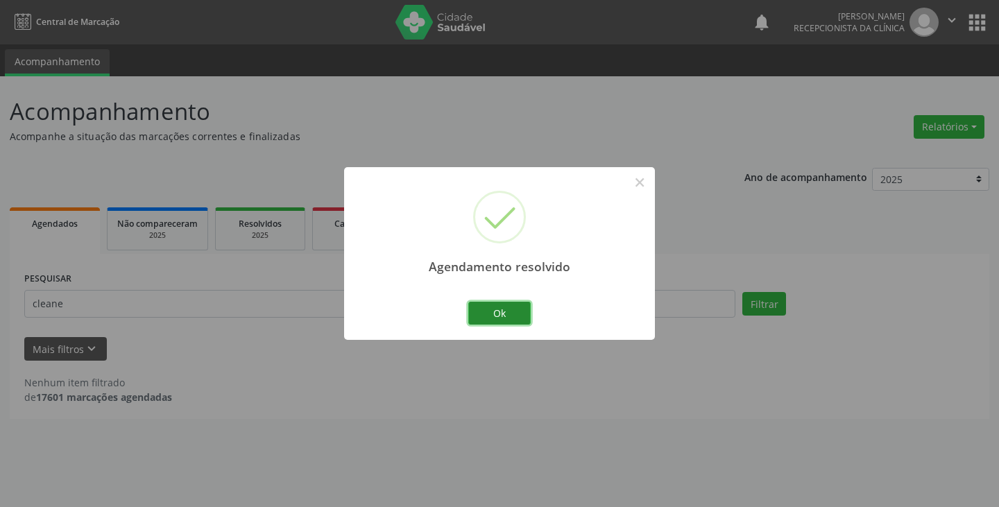
click at [507, 309] on button "Ok" at bounding box center [499, 314] width 62 height 24
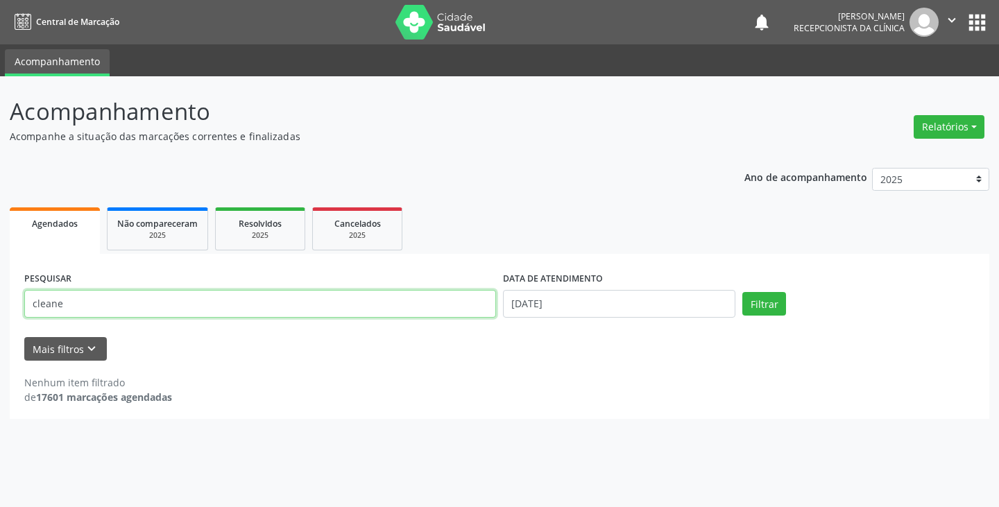
click at [306, 306] on input "cleane" at bounding box center [260, 304] width 472 height 28
type input "c"
click at [144, 304] on input "text" at bounding box center [260, 304] width 472 height 28
click at [252, 313] on input "text" at bounding box center [260, 304] width 472 height 28
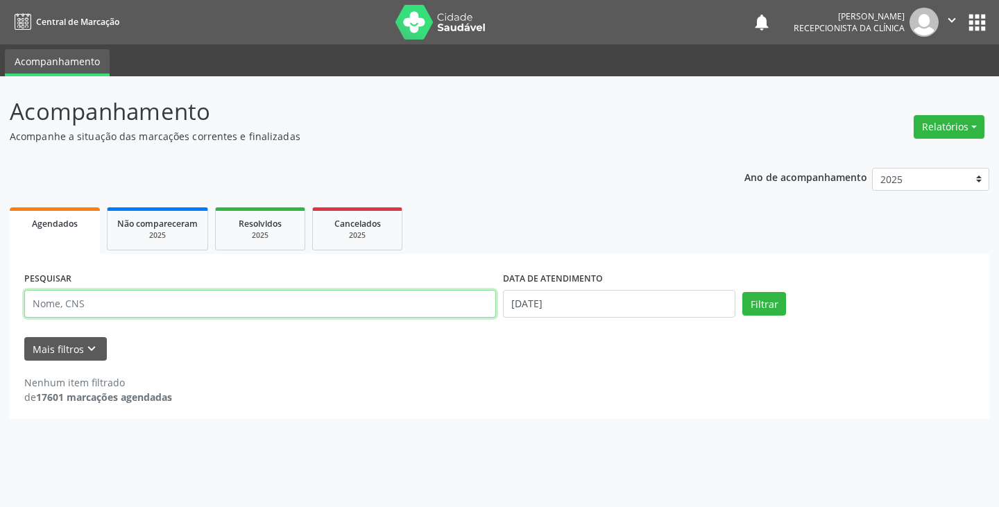
click at [180, 307] on input "text" at bounding box center [260, 304] width 472 height 28
click at [102, 298] on input "text" at bounding box center [260, 304] width 472 height 28
type input "eliana"
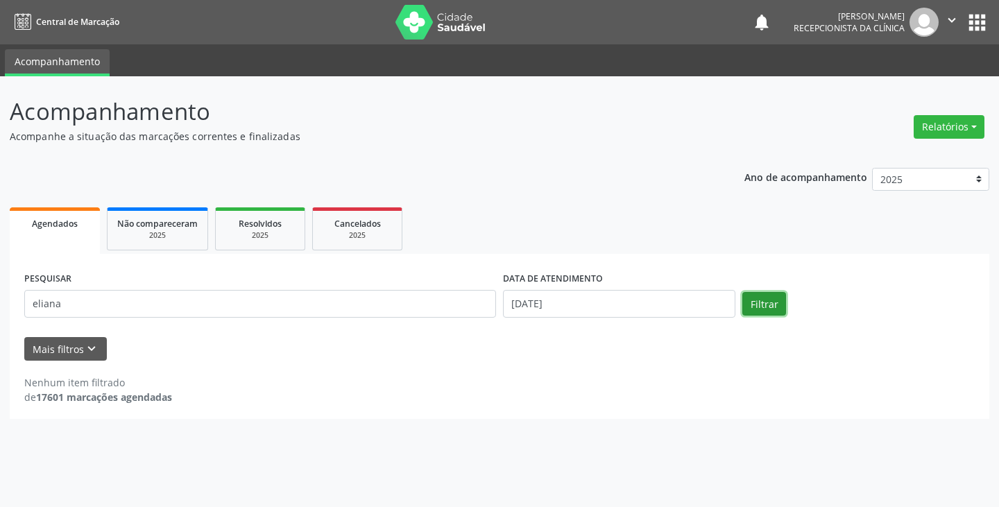
click at [772, 306] on button "Filtrar" at bounding box center [764, 304] width 44 height 24
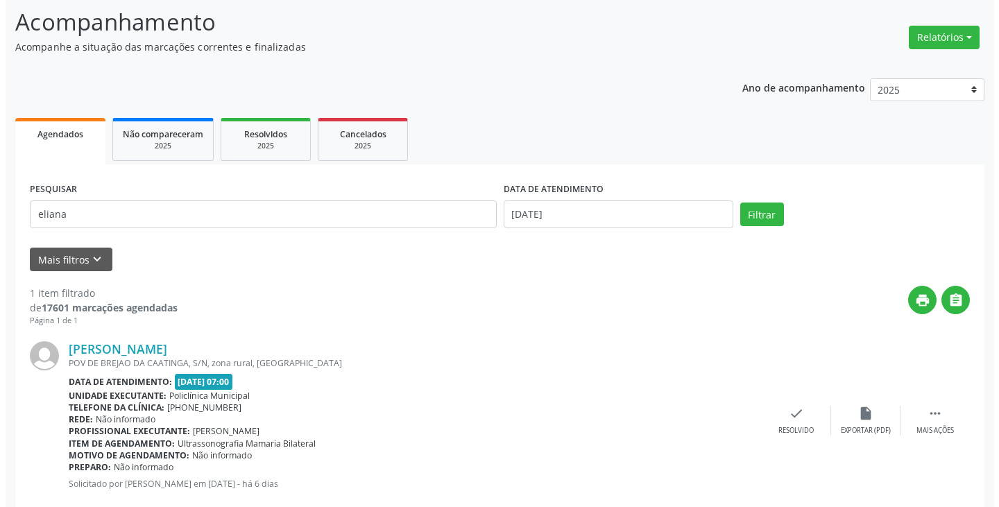
scroll to position [121, 0]
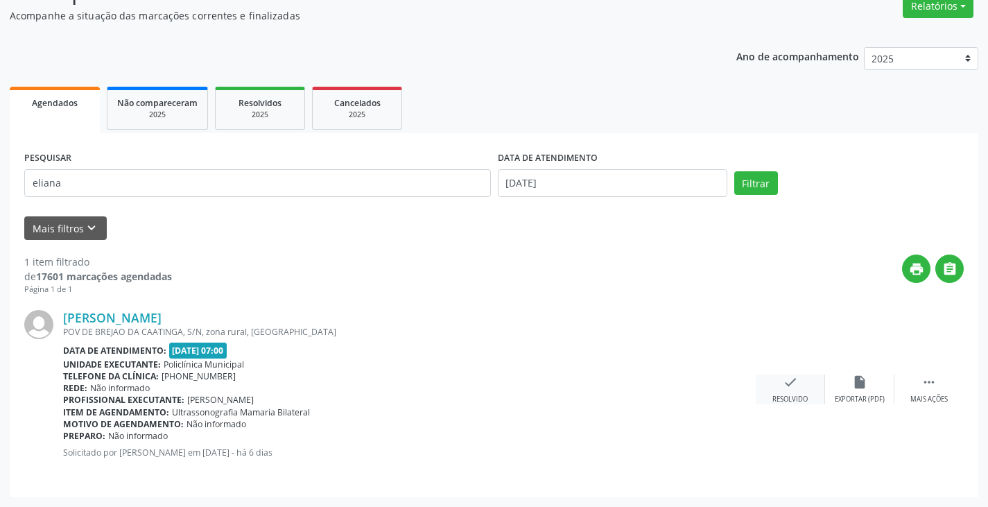
click at [797, 390] on div "check Resolvido" at bounding box center [790, 389] width 69 height 30
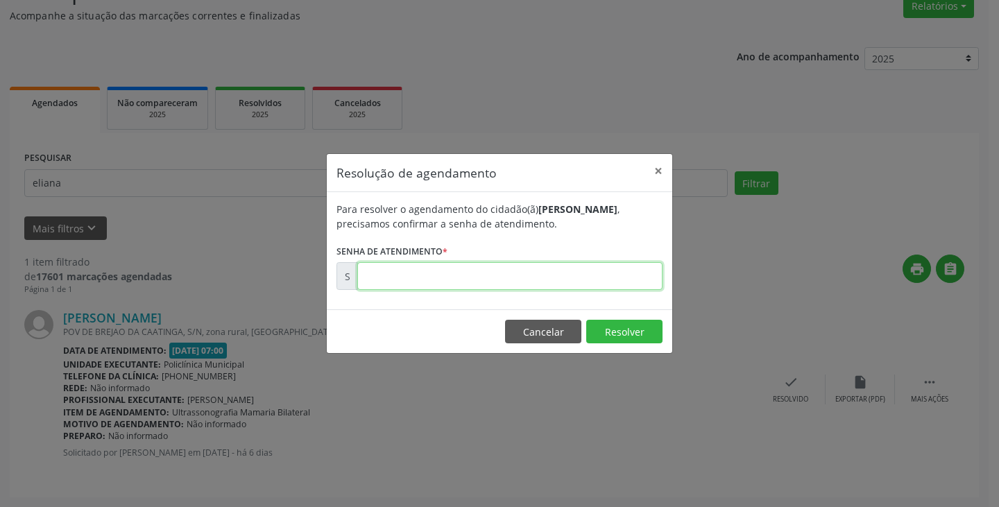
click at [379, 277] on input "text" at bounding box center [509, 276] width 305 height 28
type input "00169908"
click at [646, 334] on button "Resolver" at bounding box center [624, 332] width 76 height 24
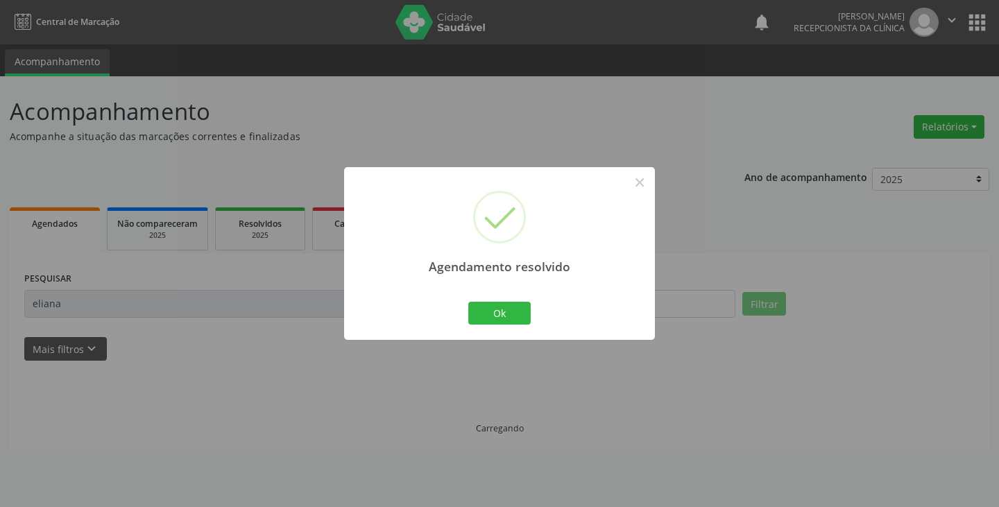
scroll to position [0, 0]
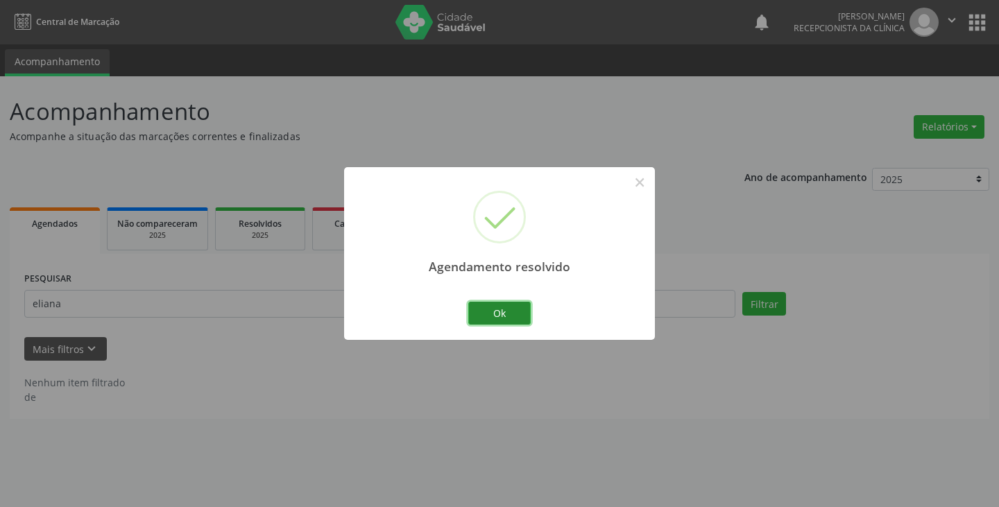
click at [501, 306] on button "Ok" at bounding box center [499, 314] width 62 height 24
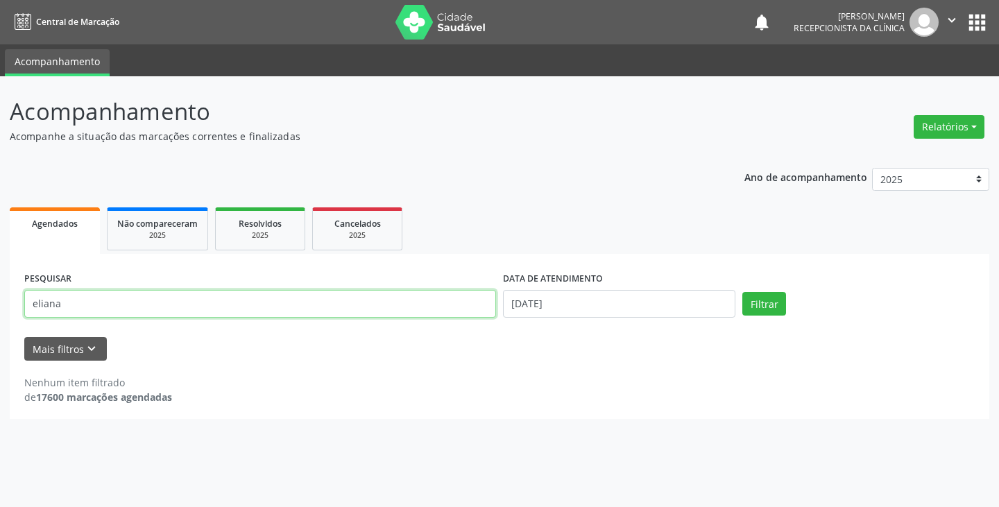
click at [60, 300] on input "eliana" at bounding box center [260, 304] width 472 height 28
type input "e"
